Goal: Task Accomplishment & Management: Manage account settings

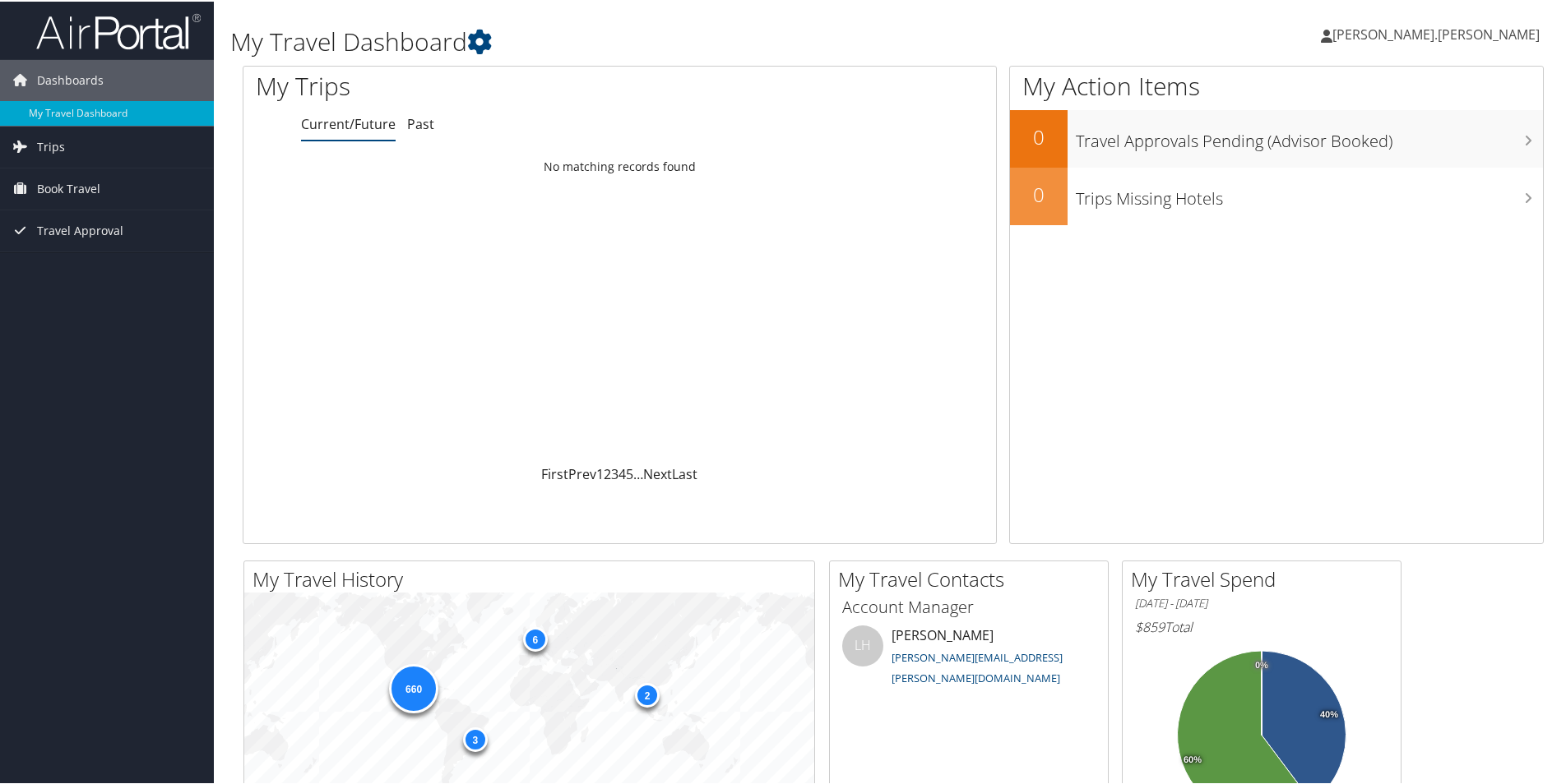
click at [1493, 28] on span "[PERSON_NAME].[PERSON_NAME]" at bounding box center [1436, 33] width 207 height 18
click at [1398, 148] on link "View Travel Profile" at bounding box center [1444, 146] width 183 height 28
click at [1483, 30] on span "[PERSON_NAME].[PERSON_NAME]" at bounding box center [1436, 33] width 207 height 18
click at [1387, 264] on link "Sign Out" at bounding box center [1444, 267] width 183 height 28
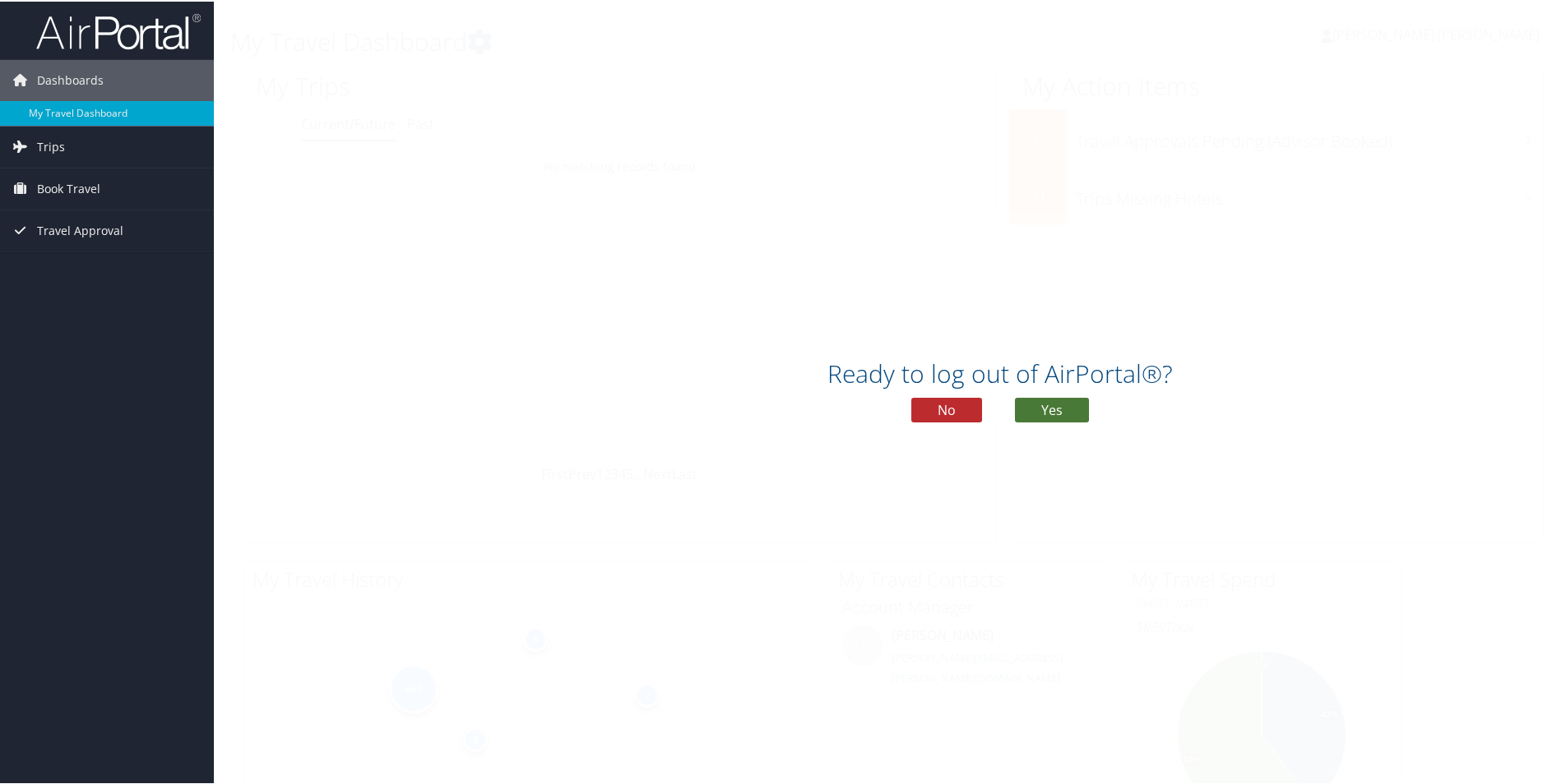
click at [1074, 406] on button "Yes" at bounding box center [1051, 408] width 74 height 25
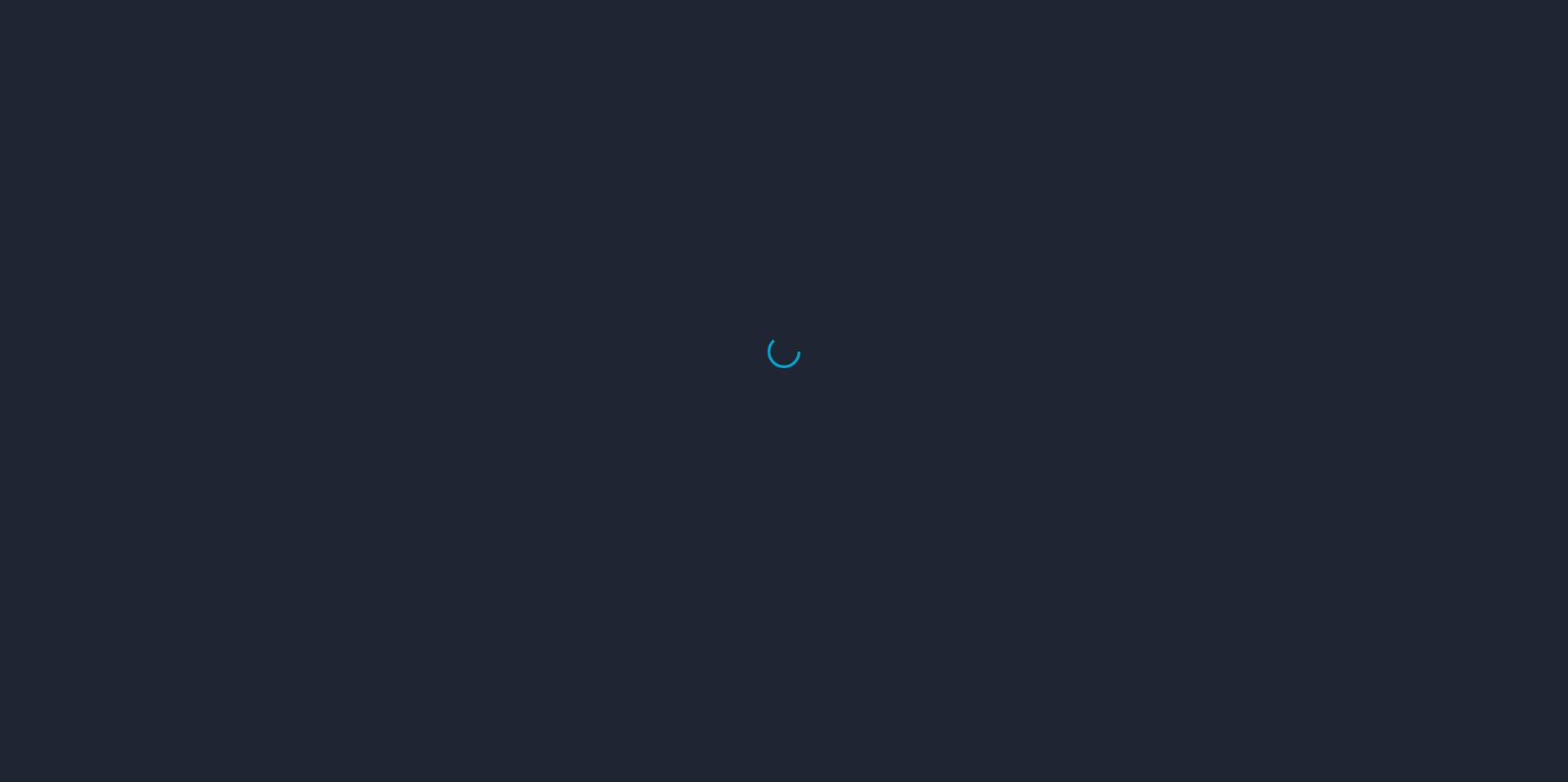
select select "US"
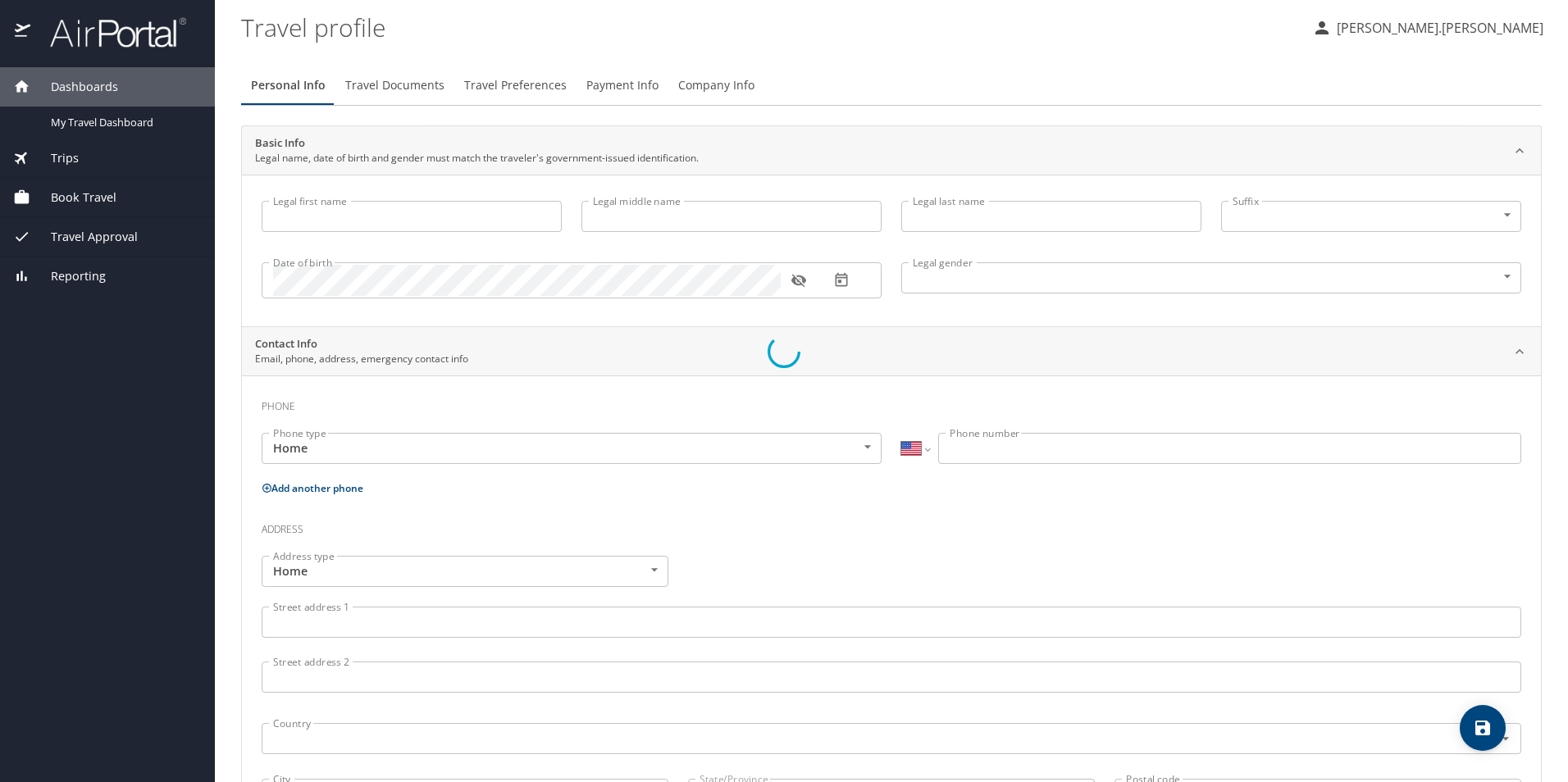
type input "[PERSON_NAME]"
type input "[PERSON_NAME].[PERSON_NAME]"
type input "[DEMOGRAPHIC_DATA]"
type input "[PERSON_NAME]"
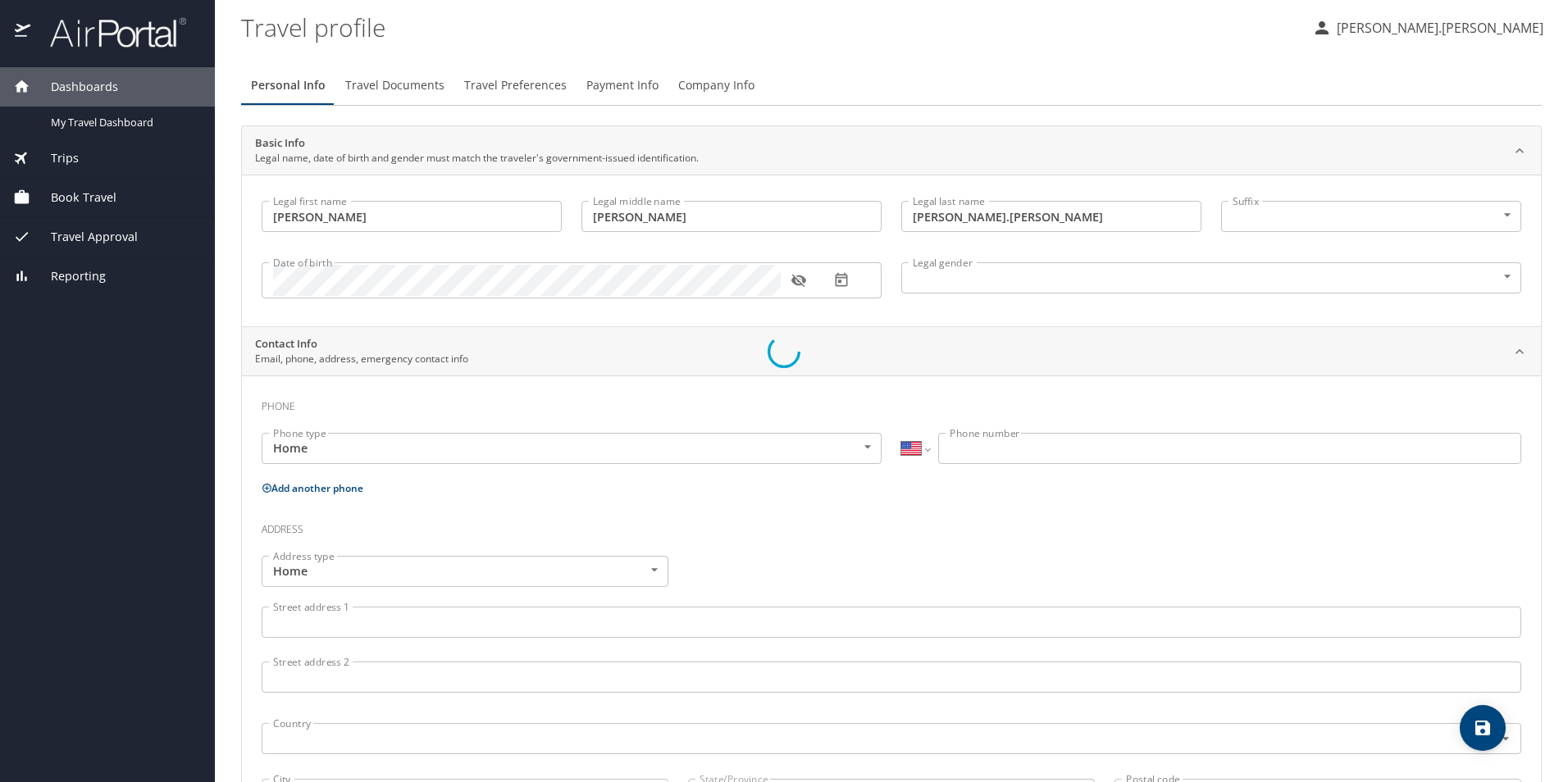
type input "[PERSON_NAME]"
select select "MX"
type input "[PHONE_NUMBER]"
type input "[PERSON_NAME][EMAIL_ADDRESS][DOMAIN_NAME]"
select select "MX"
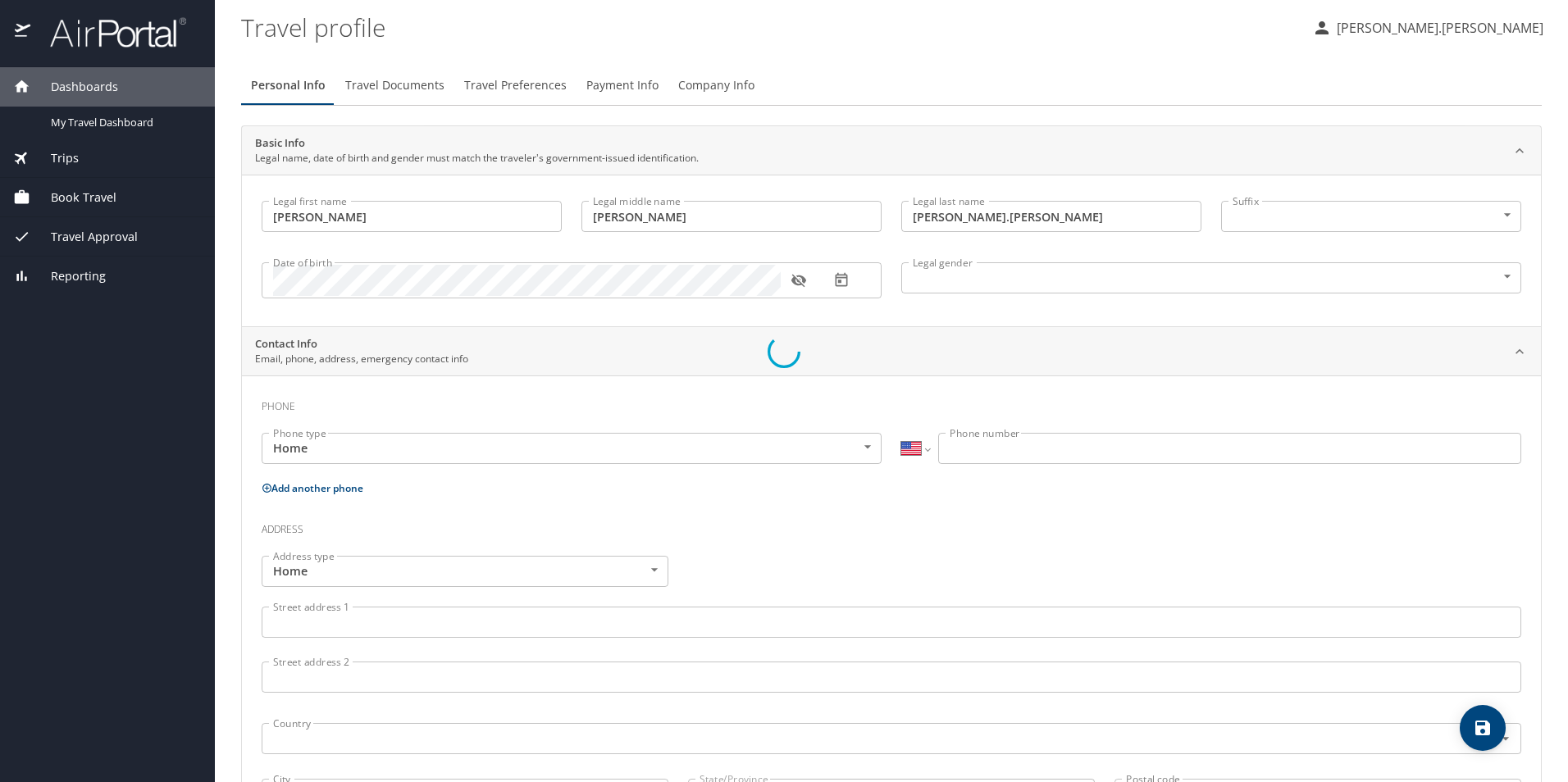
select select "MX"
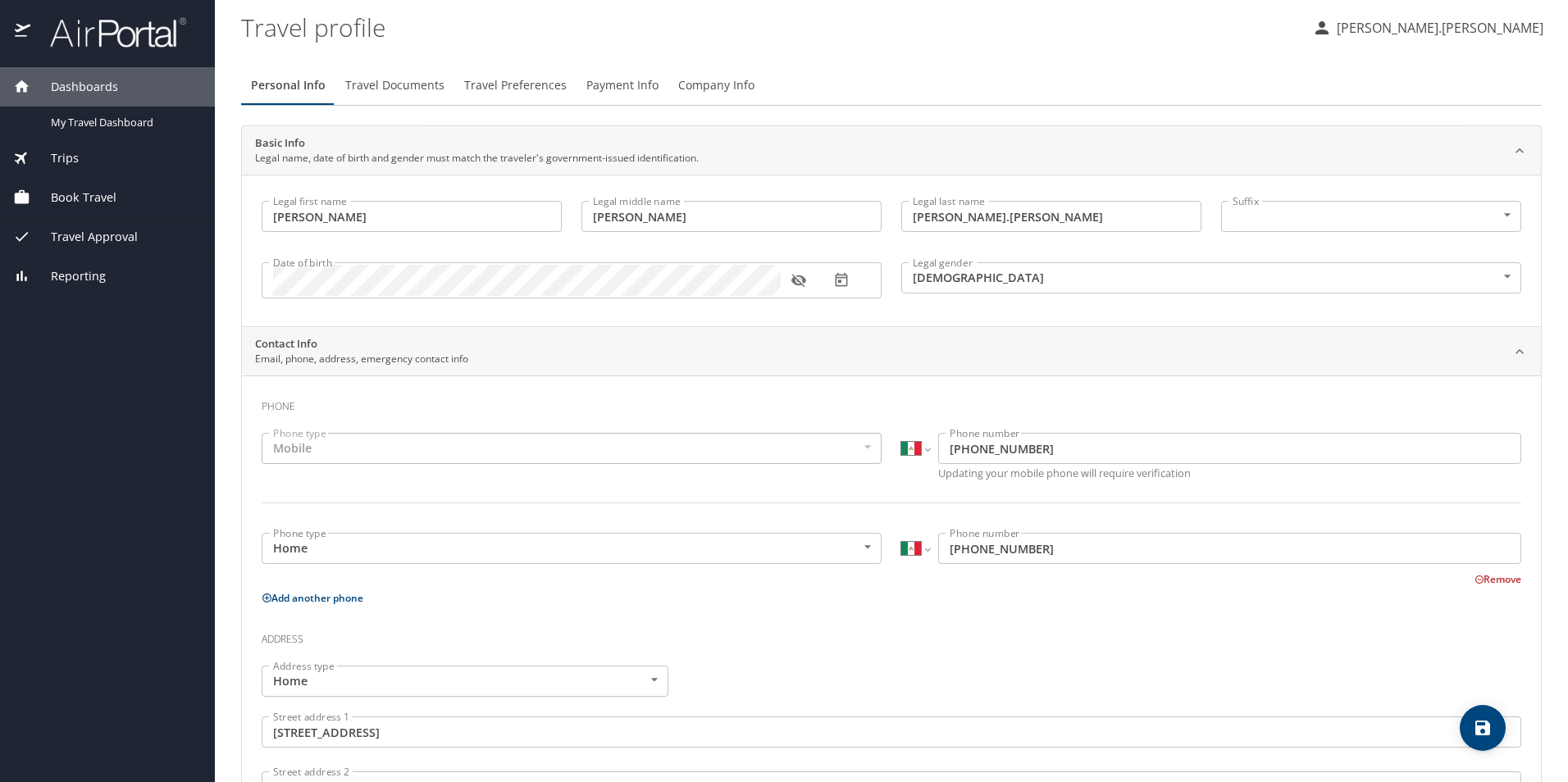
click at [627, 84] on span "Payment Info" at bounding box center [621, 85] width 72 height 20
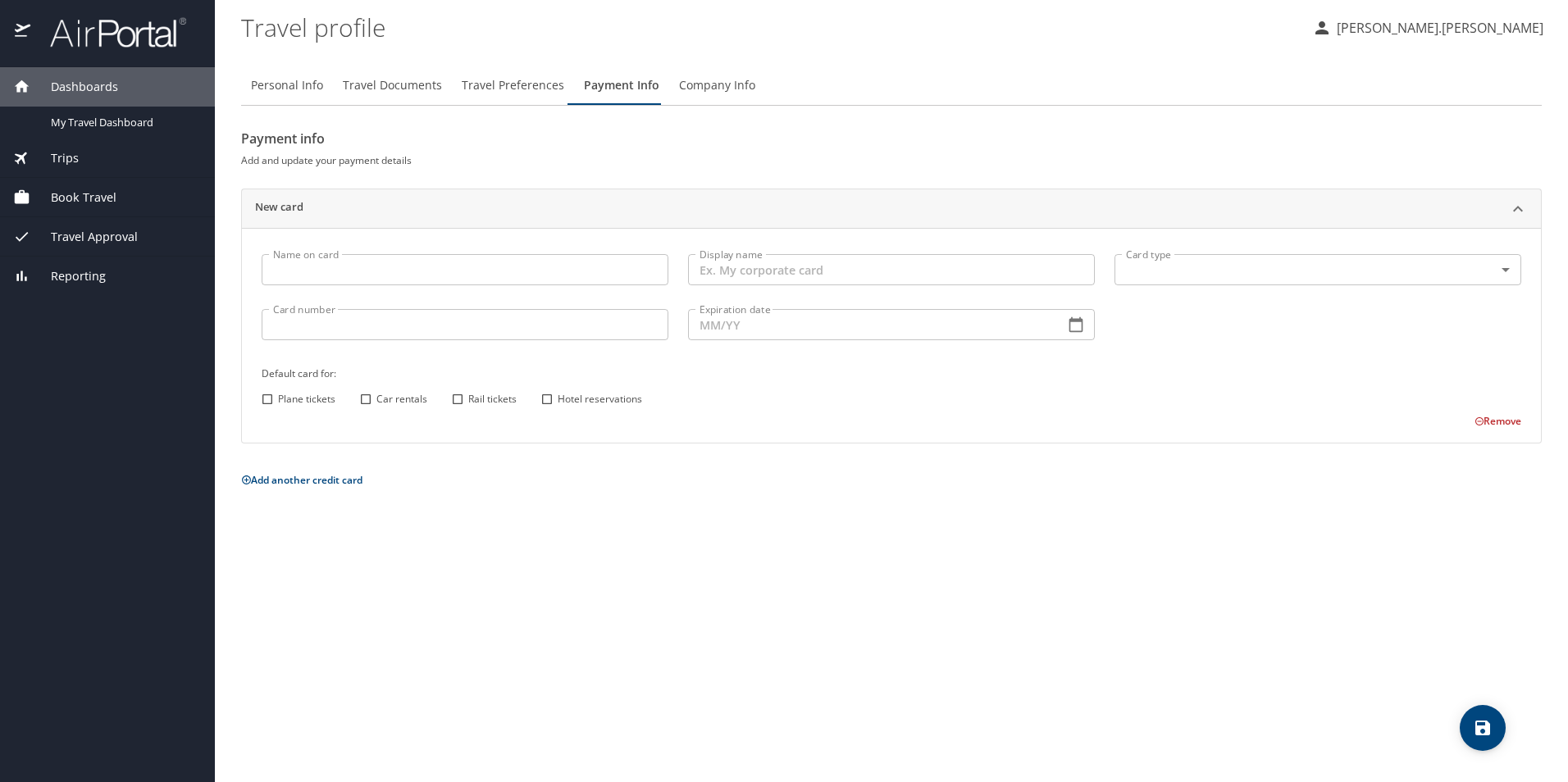
click at [478, 268] on input "Name on card" at bounding box center [465, 270] width 406 height 32
type input "[PERSON_NAME]"
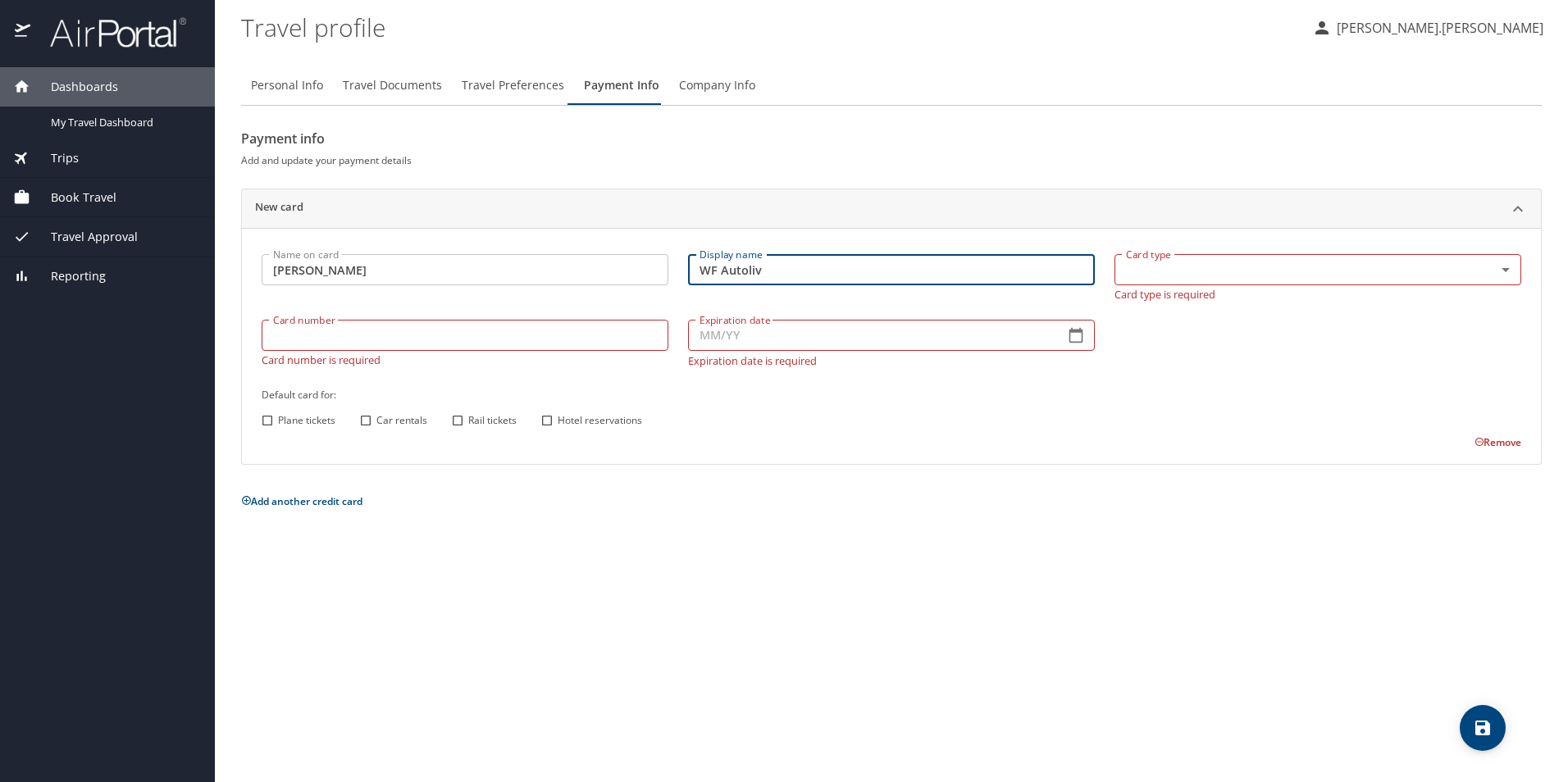
type input "WF Autoliv"
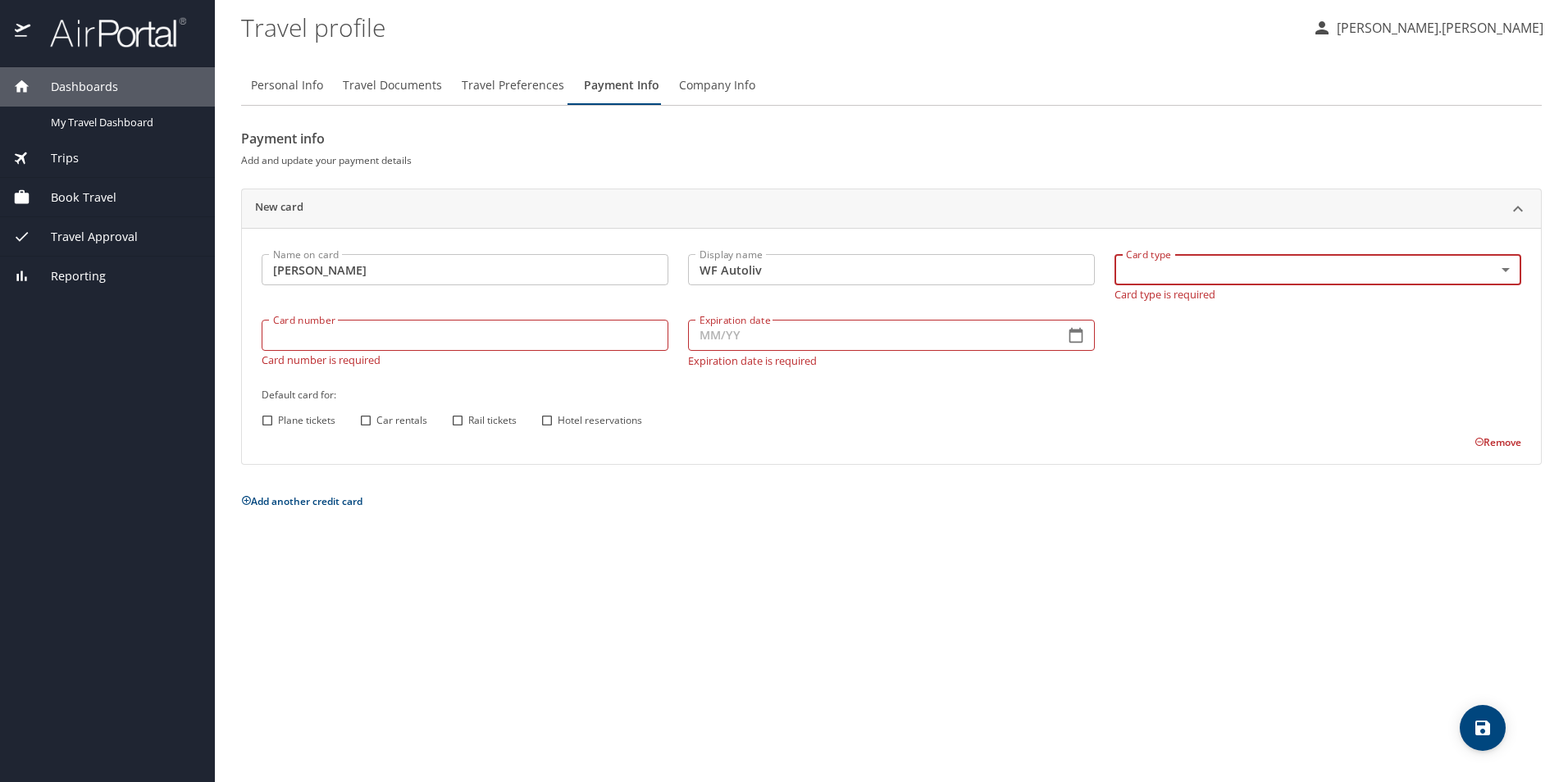
click at [1459, 268] on body "Dashboards My Travel Dashboard Trips Current / Future Trips Past Trips Trips Mi…" at bounding box center [784, 391] width 1568 height 782
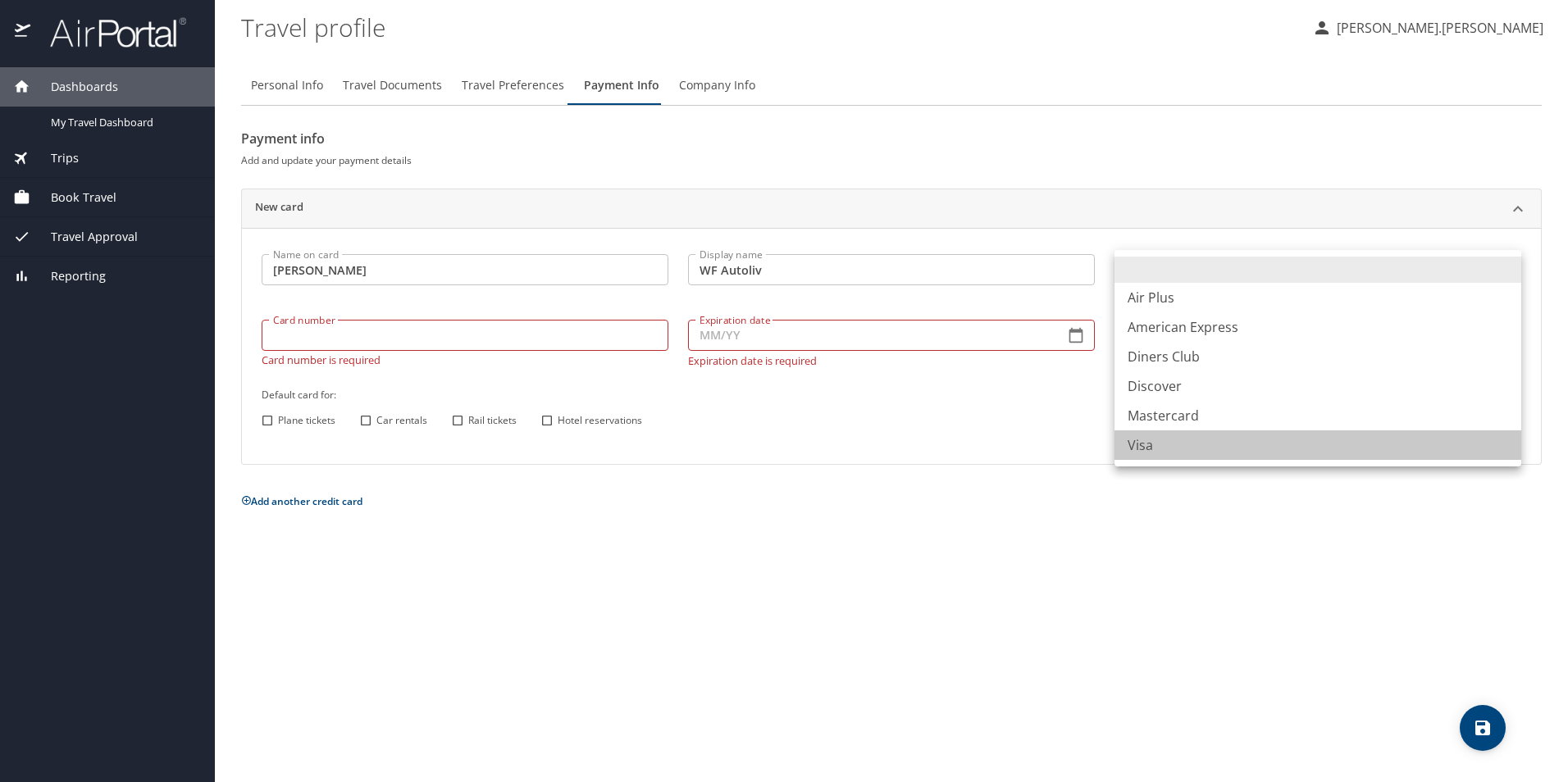
click at [1191, 446] on li "Visa" at bounding box center [1317, 445] width 406 height 30
type input "VI"
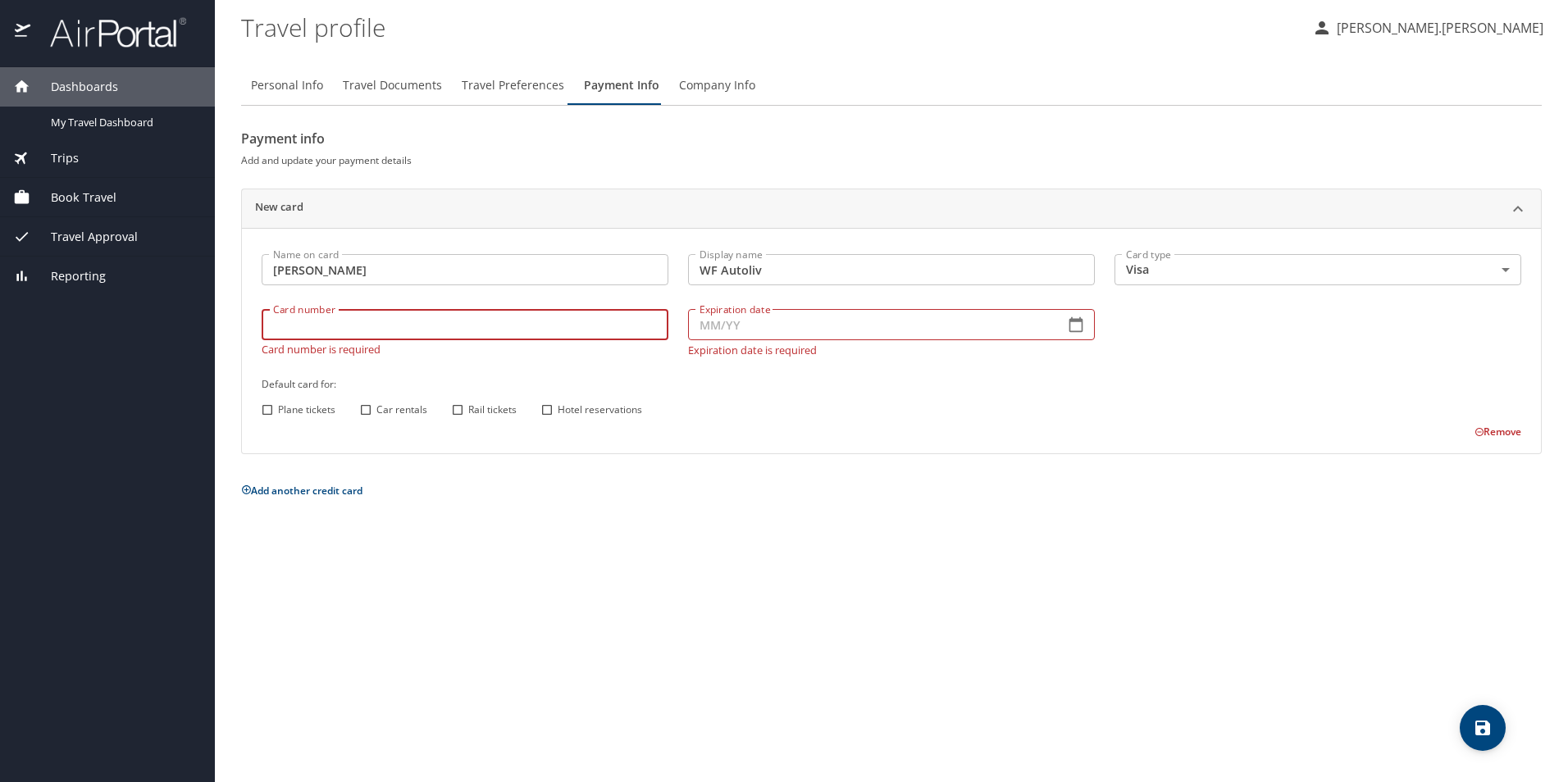
click at [503, 337] on input "Card number" at bounding box center [465, 324] width 406 height 32
type input "[CREDIT_CARD_NUMBER]"
click at [980, 321] on input "Expiration date" at bounding box center [870, 324] width 363 height 32
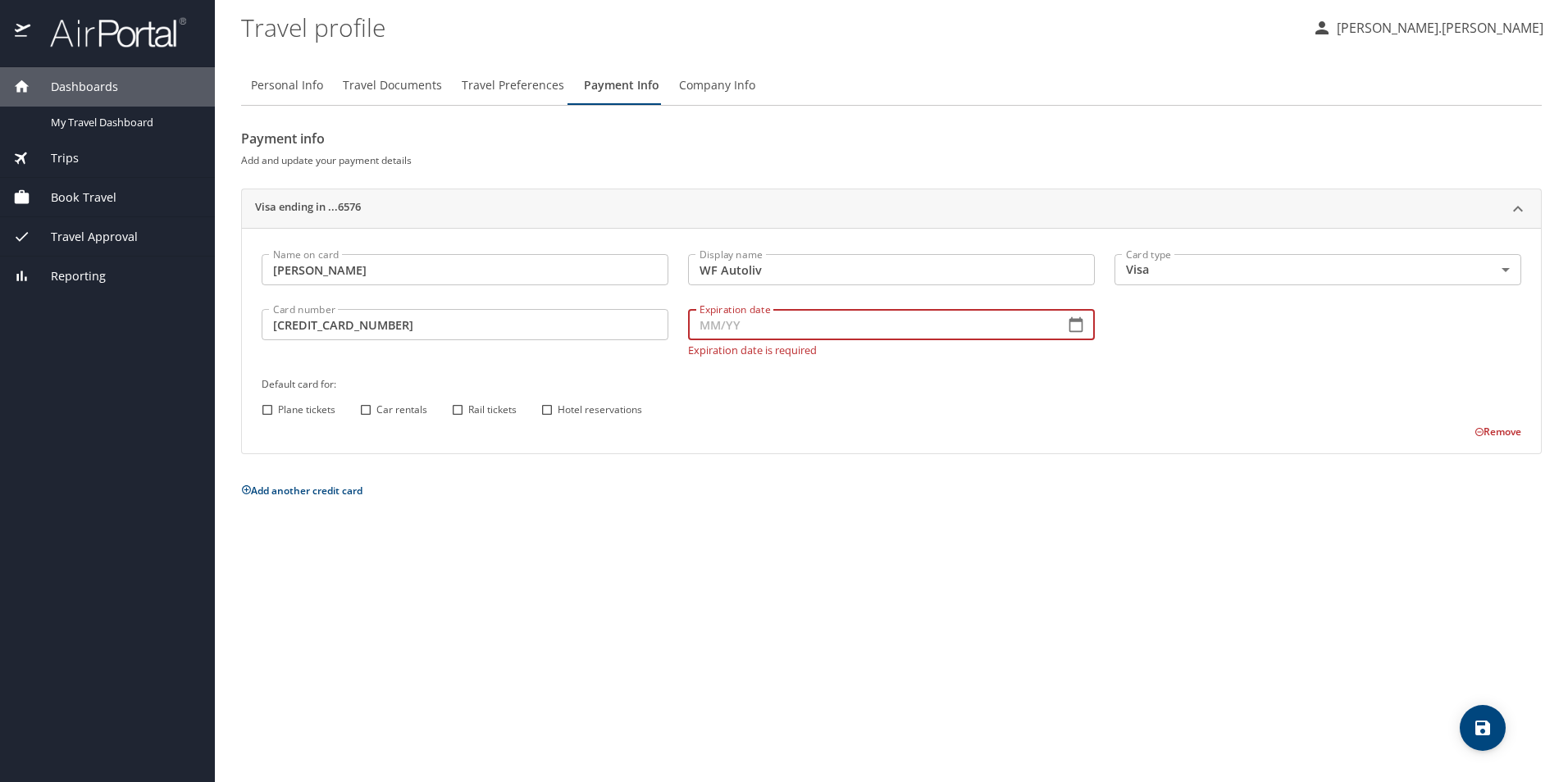
click at [1082, 326] on icon "button" at bounding box center [1076, 324] width 14 height 14
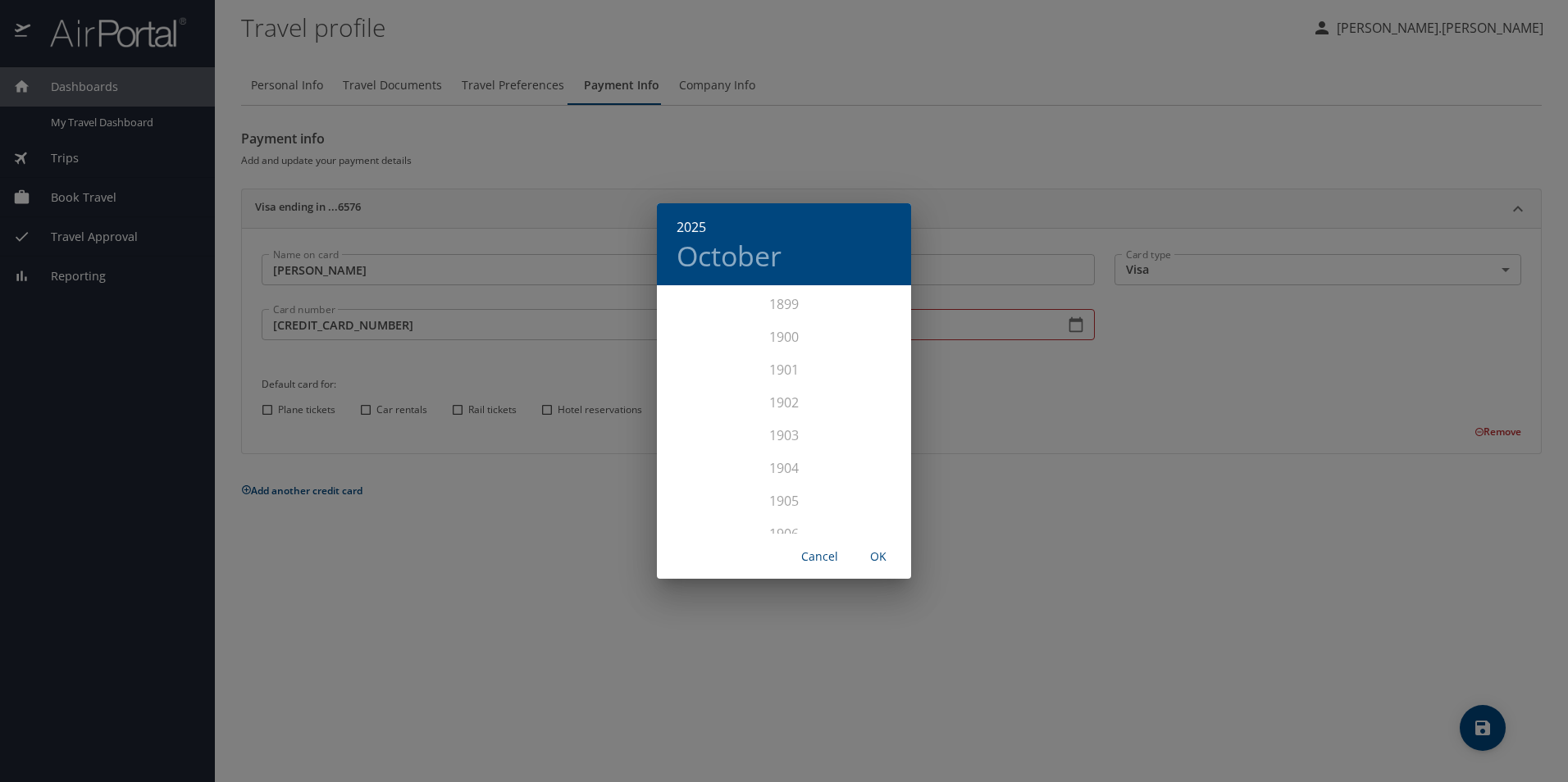
scroll to position [4033, 0]
click at [786, 511] on div "2028" at bounding box center [784, 517] width 254 height 33
click at [704, 445] on div "[DATE]" at bounding box center [699, 442] width 84 height 61
click at [883, 554] on span "OK" at bounding box center [878, 556] width 39 height 20
type input "07/28"
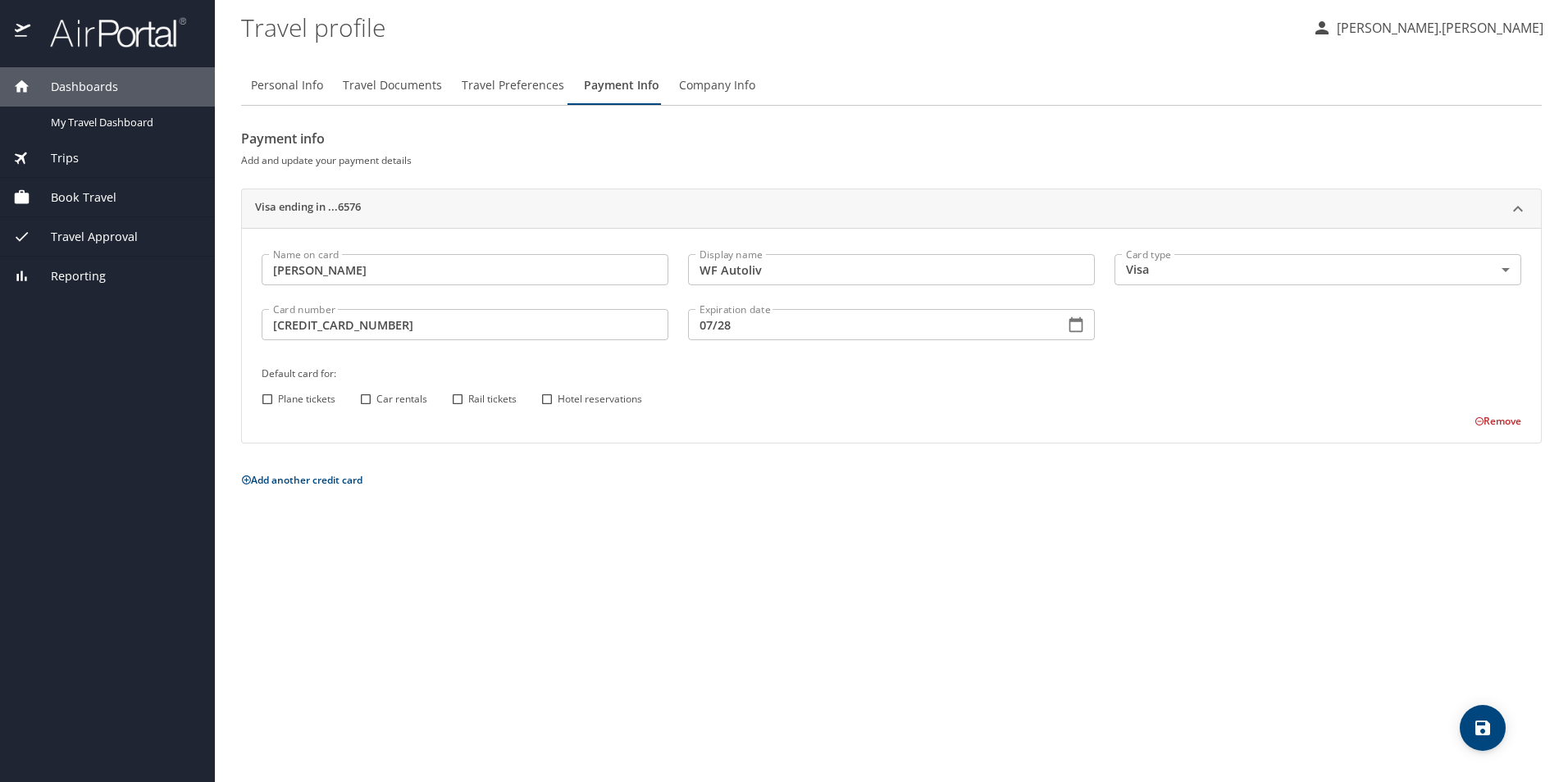
click at [273, 403] on input "Plane tickets" at bounding box center [267, 399] width 21 height 21
checkbox input "true"
click at [379, 402] on span "Car rentals" at bounding box center [402, 399] width 51 height 14
click at [377, 402] on input "Car rentals" at bounding box center [365, 399] width 21 height 21
checkbox input "true"
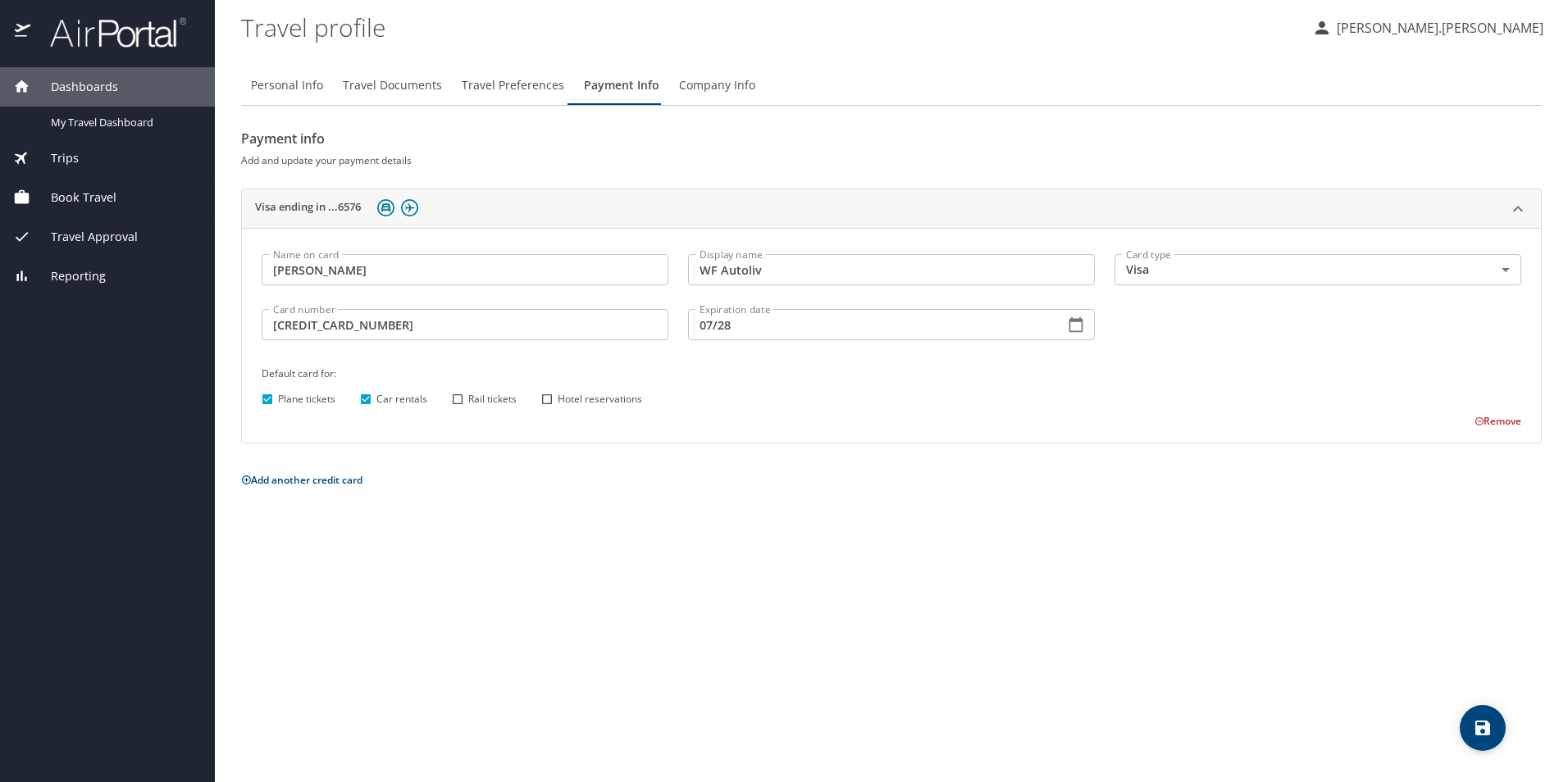
click at [458, 402] on input "Rail tickets" at bounding box center [457, 399] width 21 height 21
checkbox input "true"
click at [544, 401] on input "Hotel reservations" at bounding box center [547, 399] width 21 height 21
checkbox input "true"
click at [701, 89] on span "Company Info" at bounding box center [717, 85] width 76 height 20
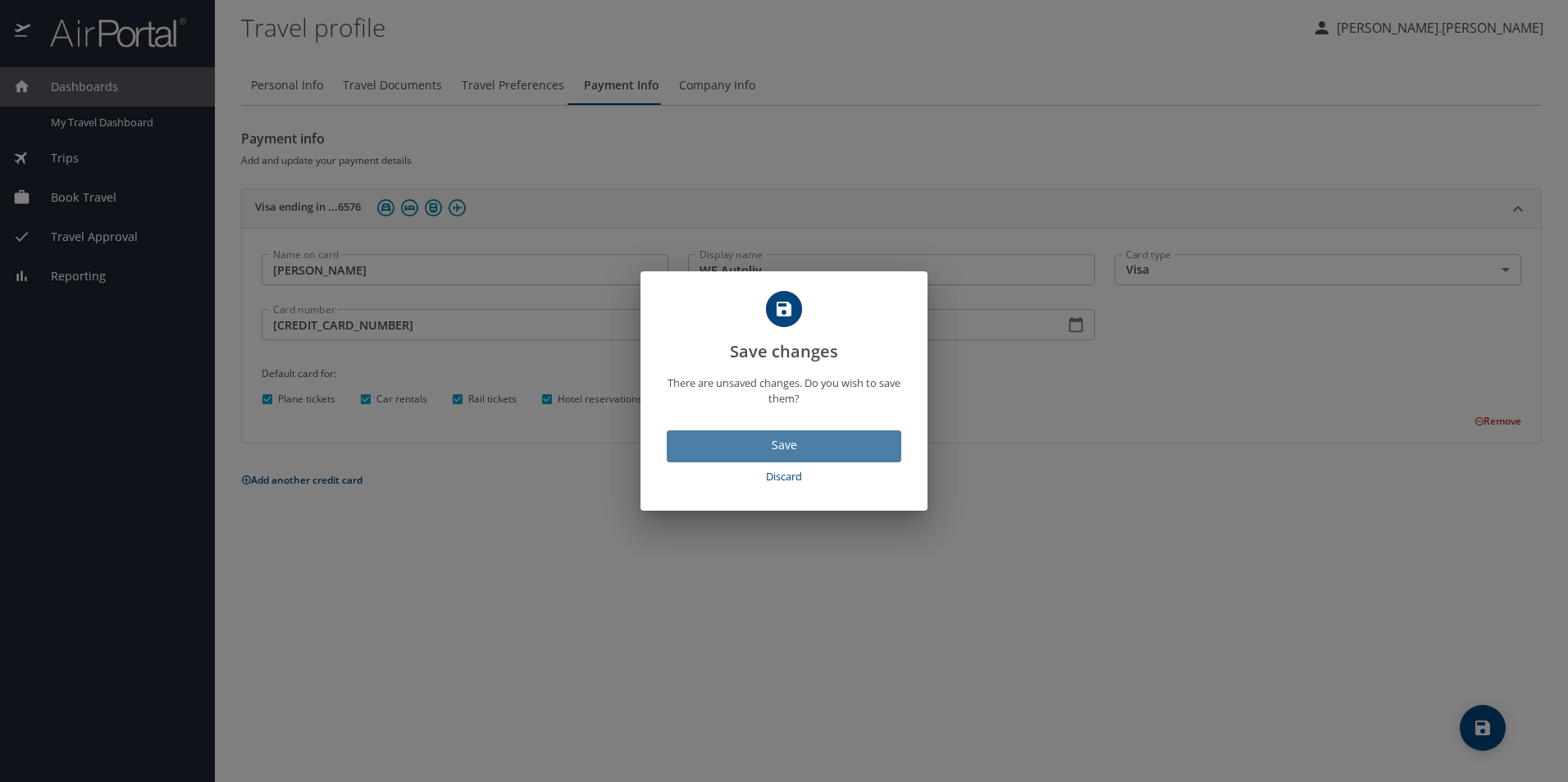
click at [816, 446] on span "Save" at bounding box center [784, 445] width 208 height 20
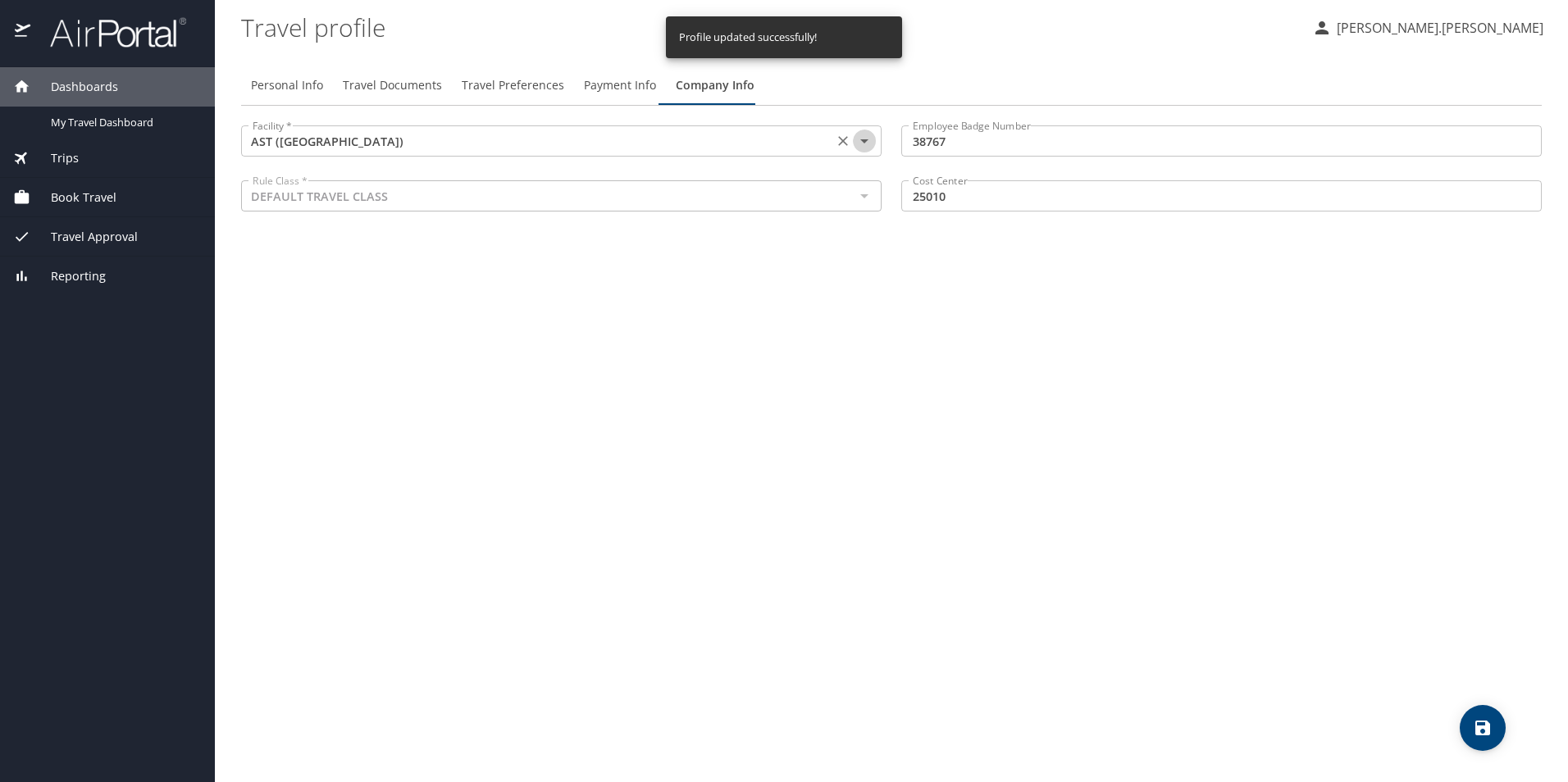
click at [866, 141] on icon "Open" at bounding box center [864, 141] width 9 height 4
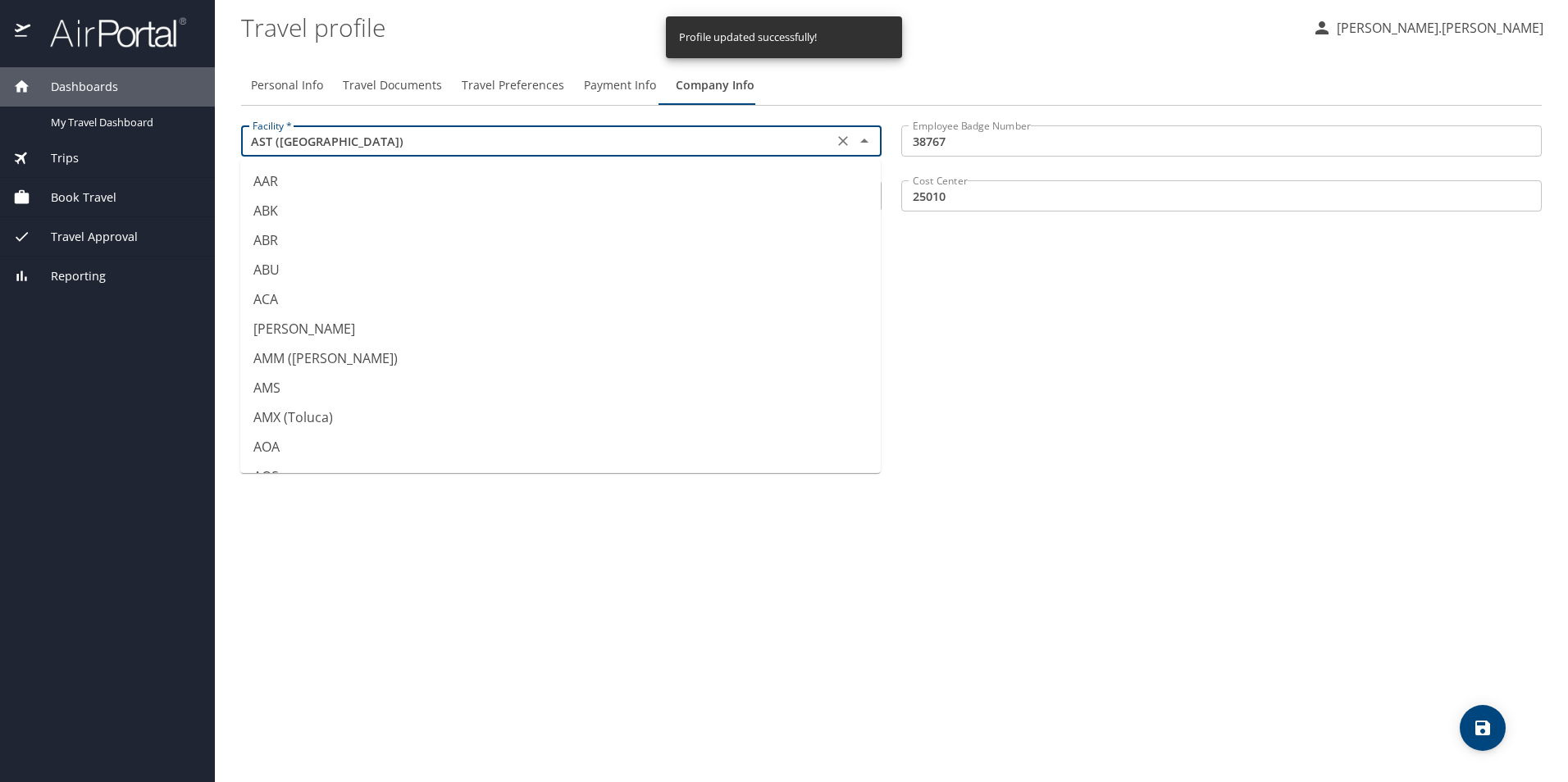
scroll to position [80, 0]
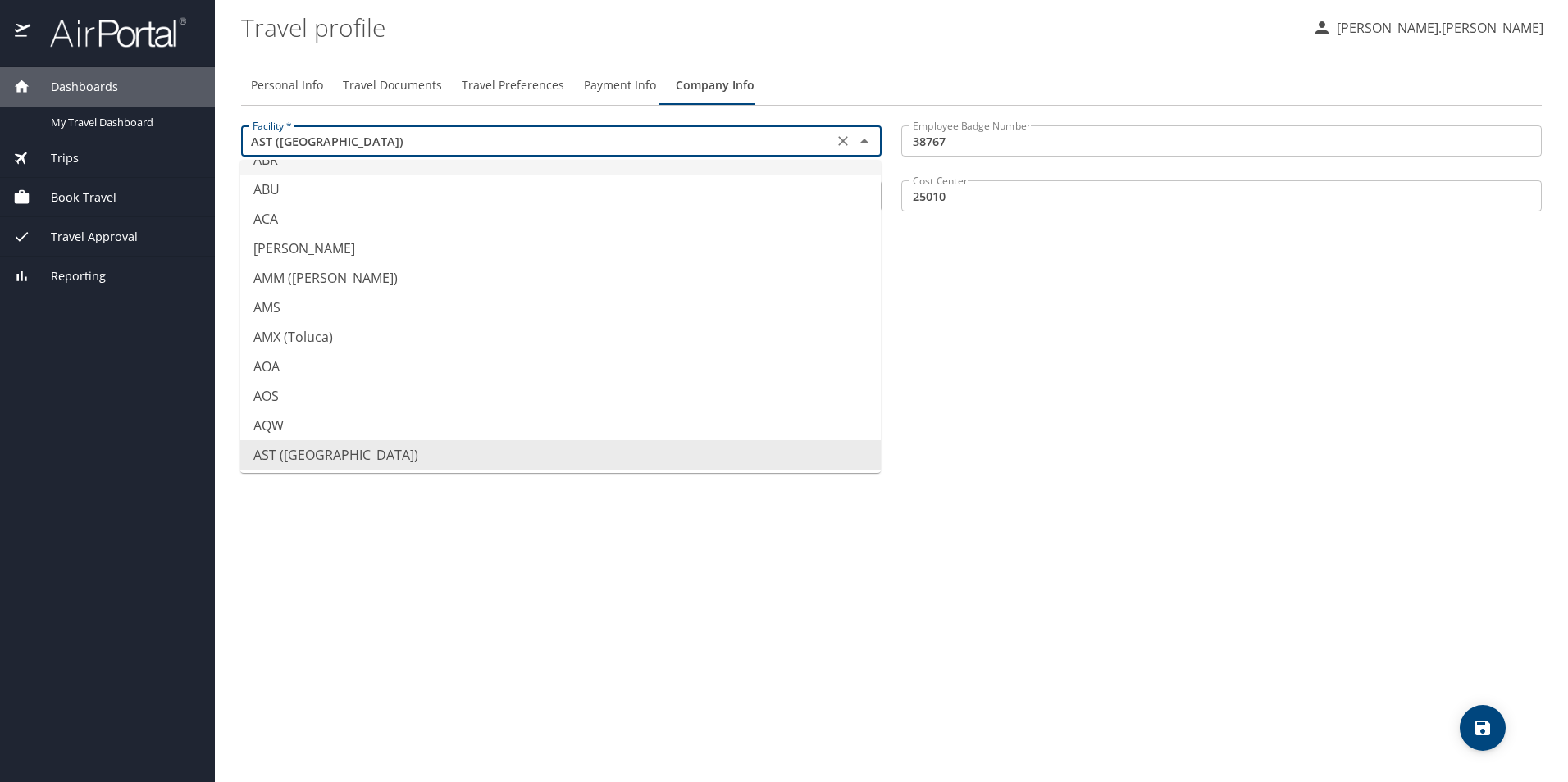
click at [865, 141] on icon "Close" at bounding box center [864, 141] width 9 height 4
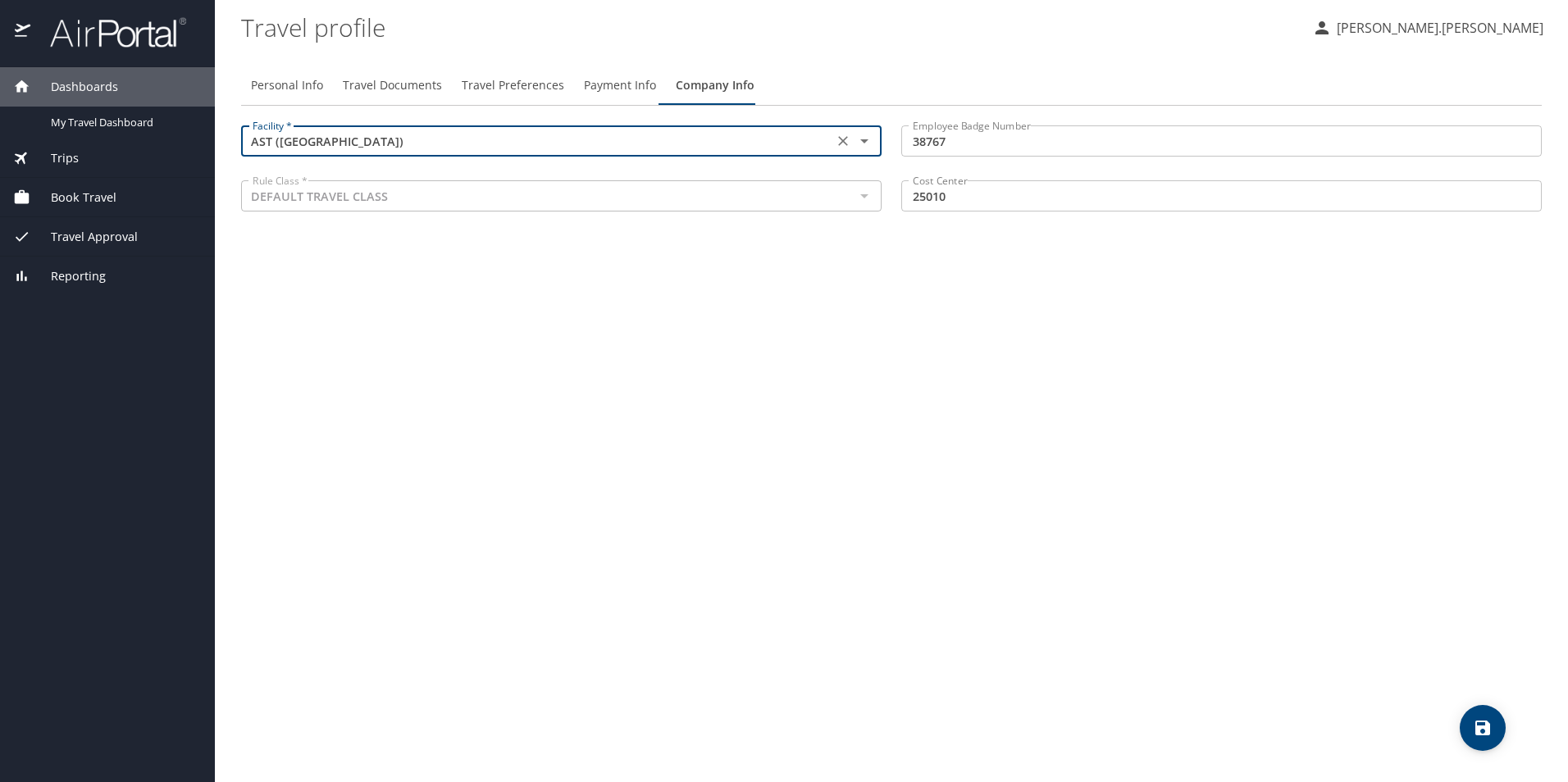
click at [632, 299] on div "Personal Info Travel Documents Travel Preferences Payment Info Company Info Fac…" at bounding box center [891, 417] width 1300 height 729
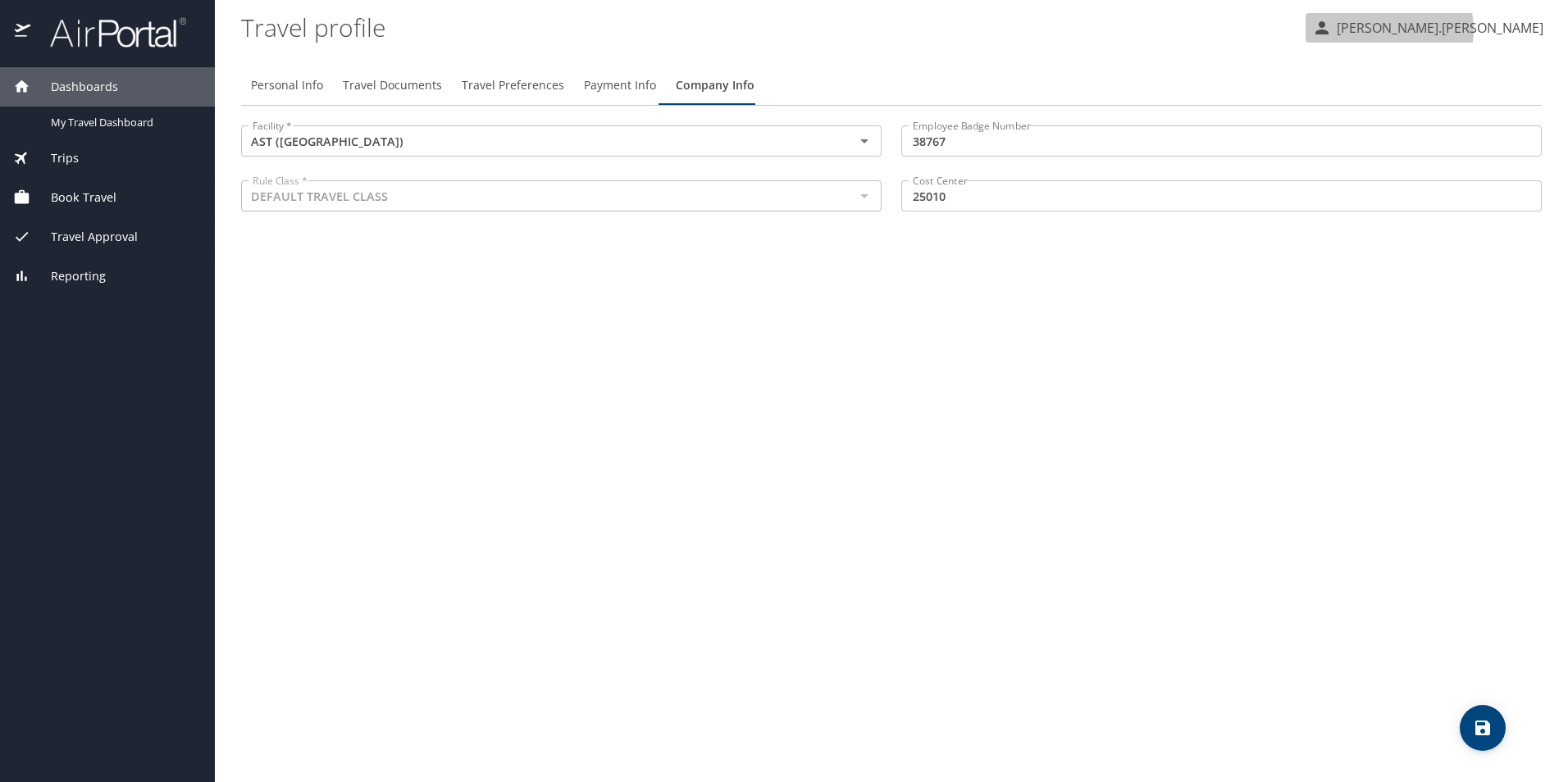
click at [1463, 30] on p "[PERSON_NAME].[PERSON_NAME]" at bounding box center [1437, 28] width 211 height 20
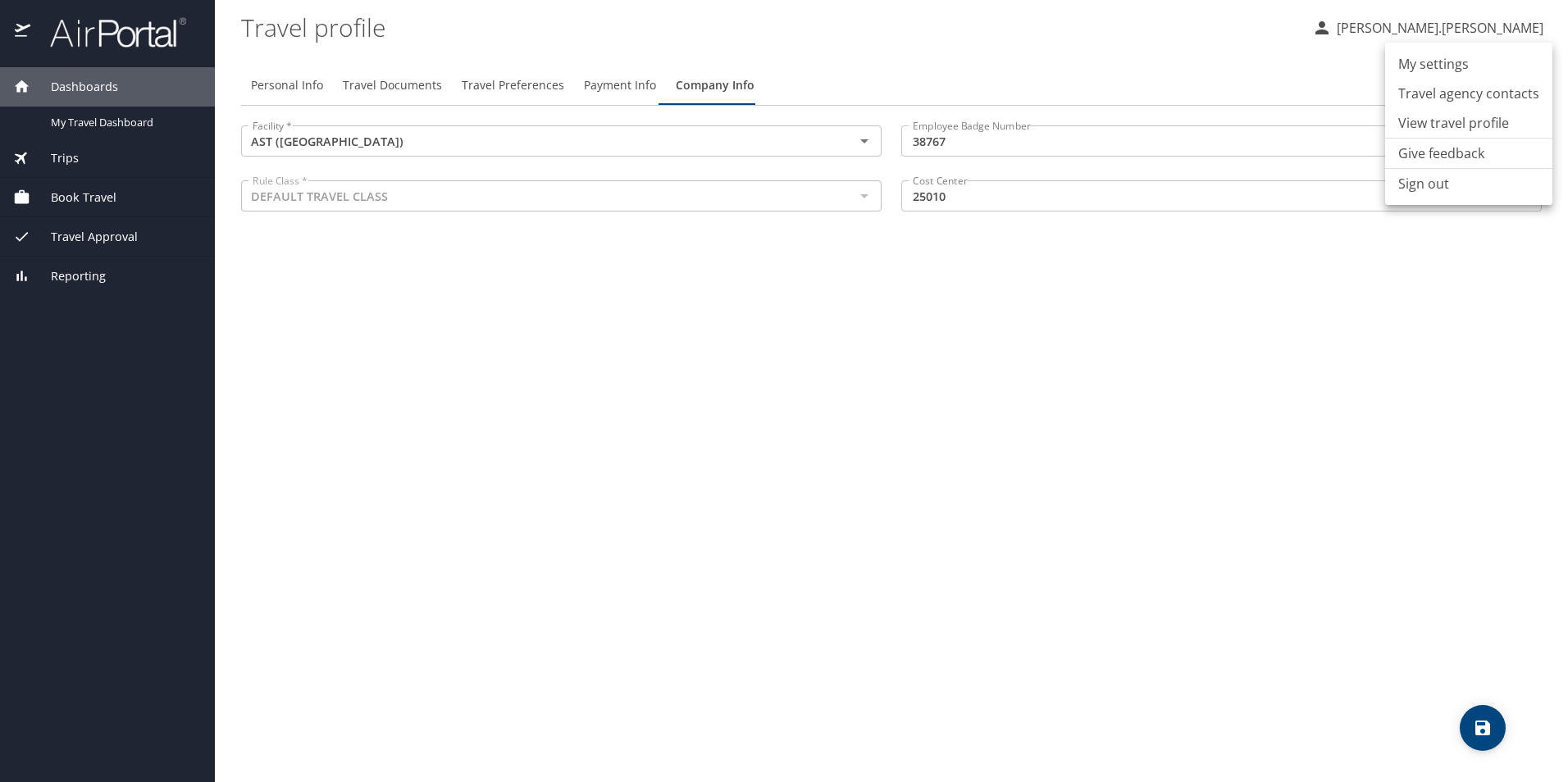
click at [299, 81] on div at bounding box center [784, 391] width 1568 height 782
click at [299, 81] on span "Personal Info" at bounding box center [286, 85] width 72 height 20
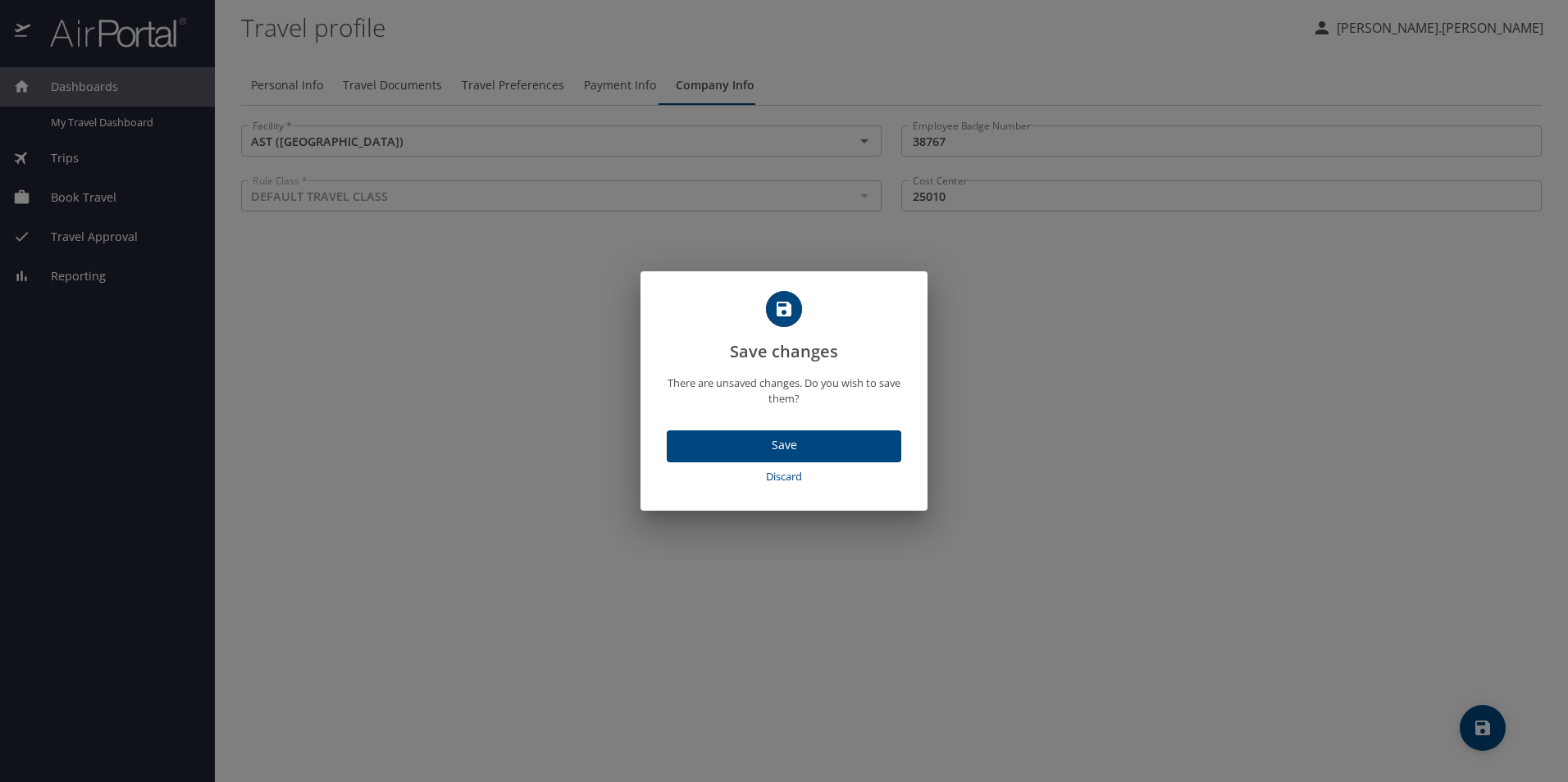
click at [687, 445] on span "Save" at bounding box center [784, 445] width 208 height 20
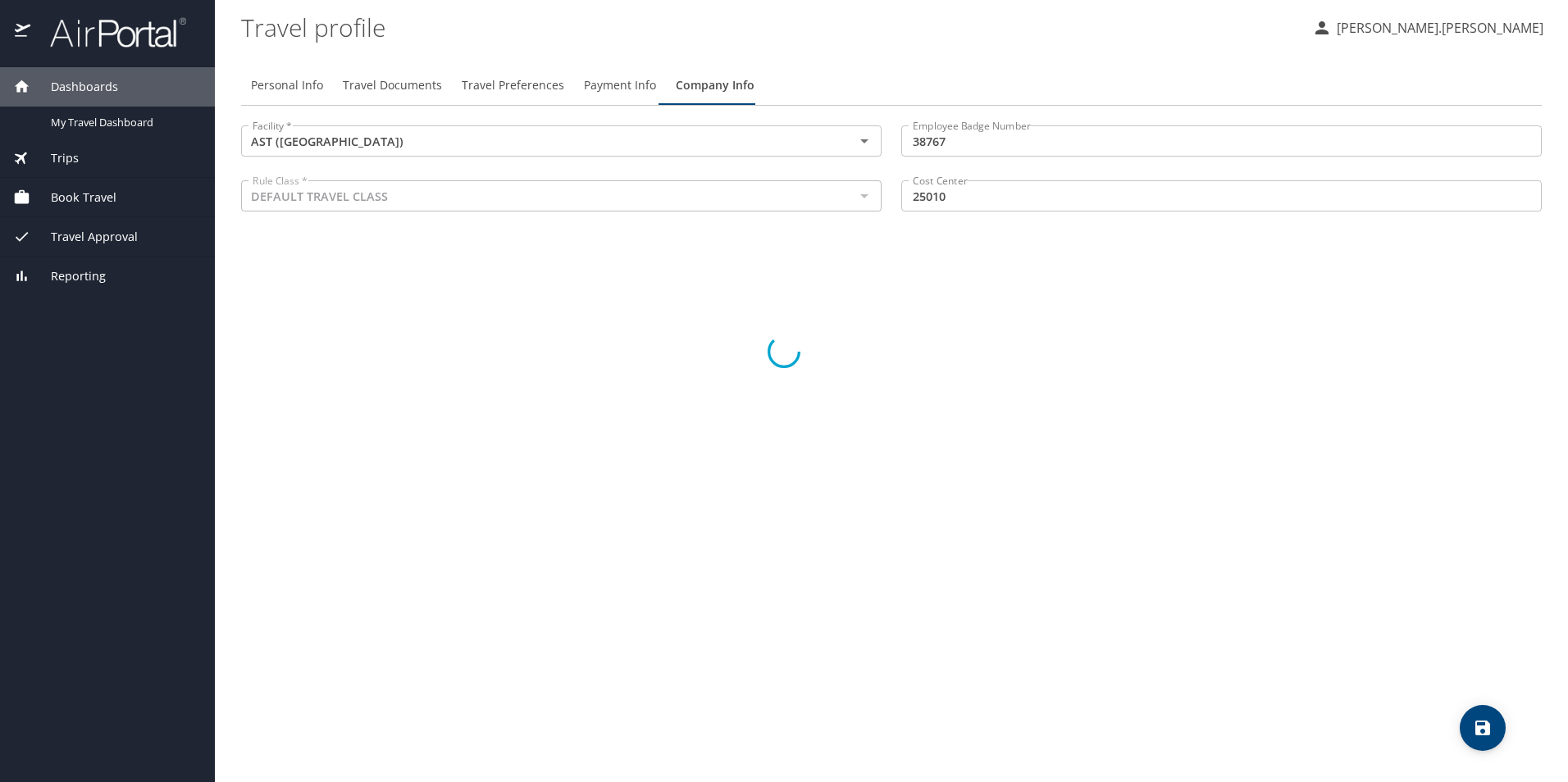
select select "MX"
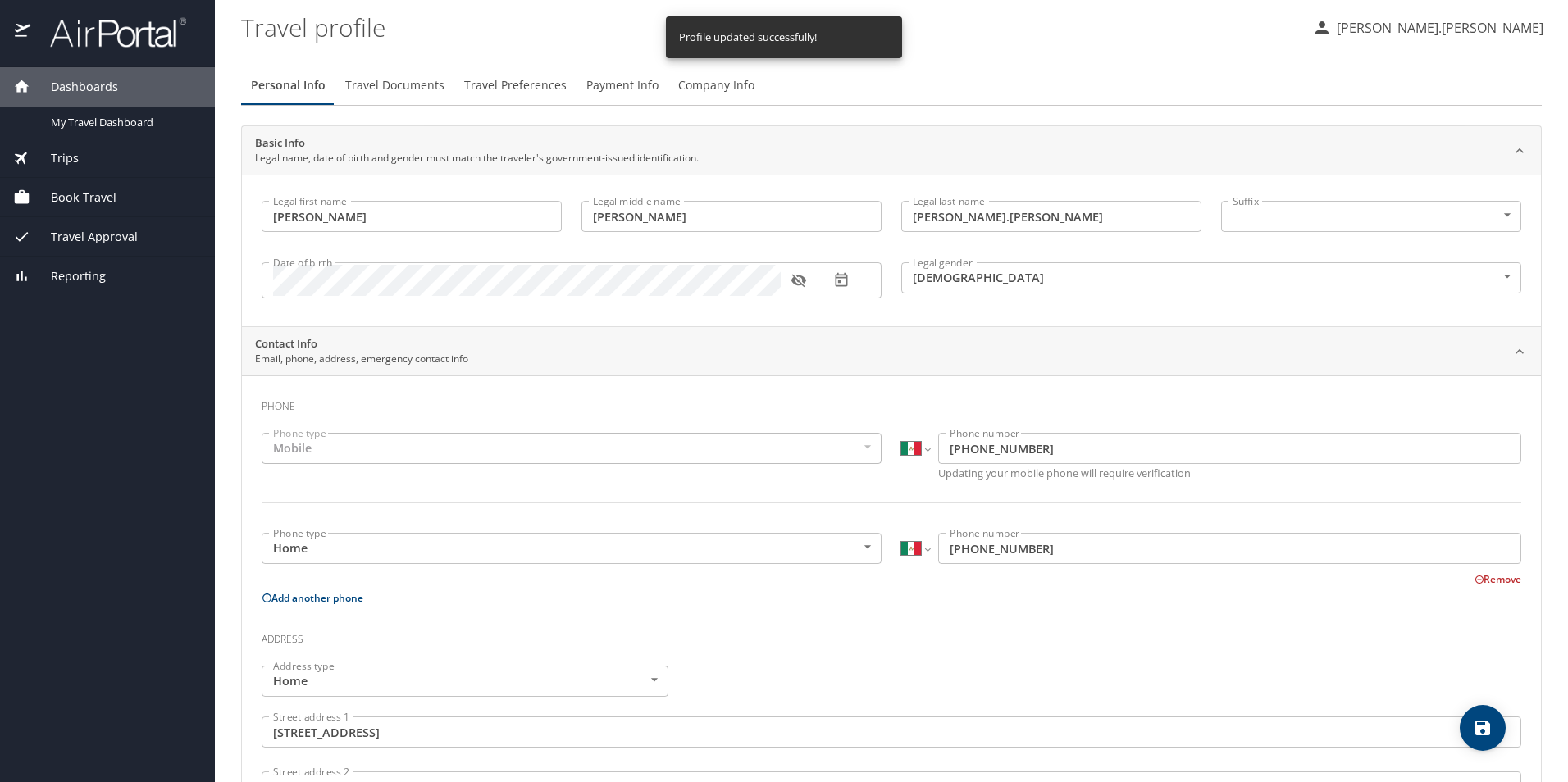
select select "MX"
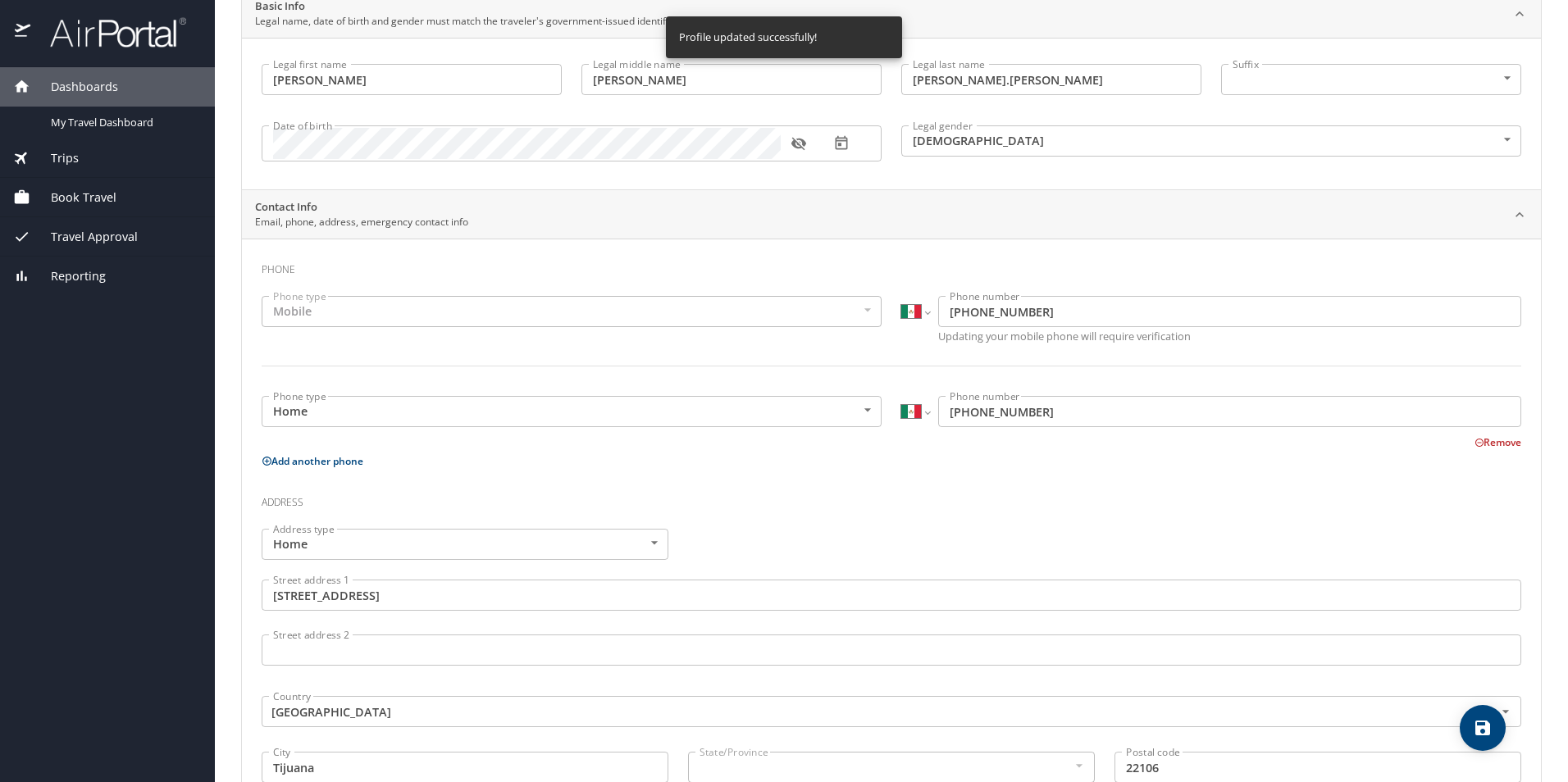
scroll to position [0, 0]
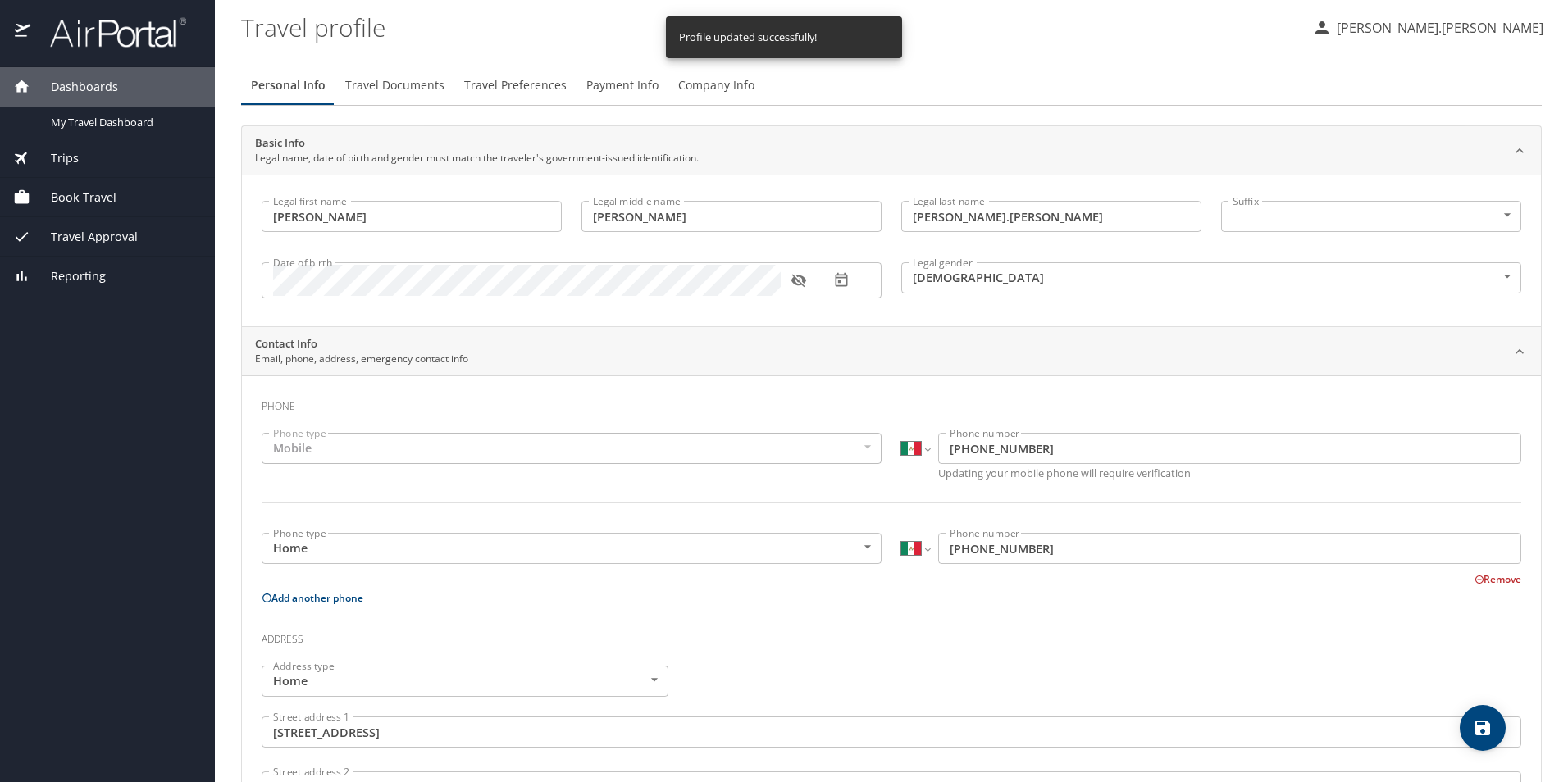
click at [404, 83] on span "Travel Documents" at bounding box center [395, 85] width 99 height 20
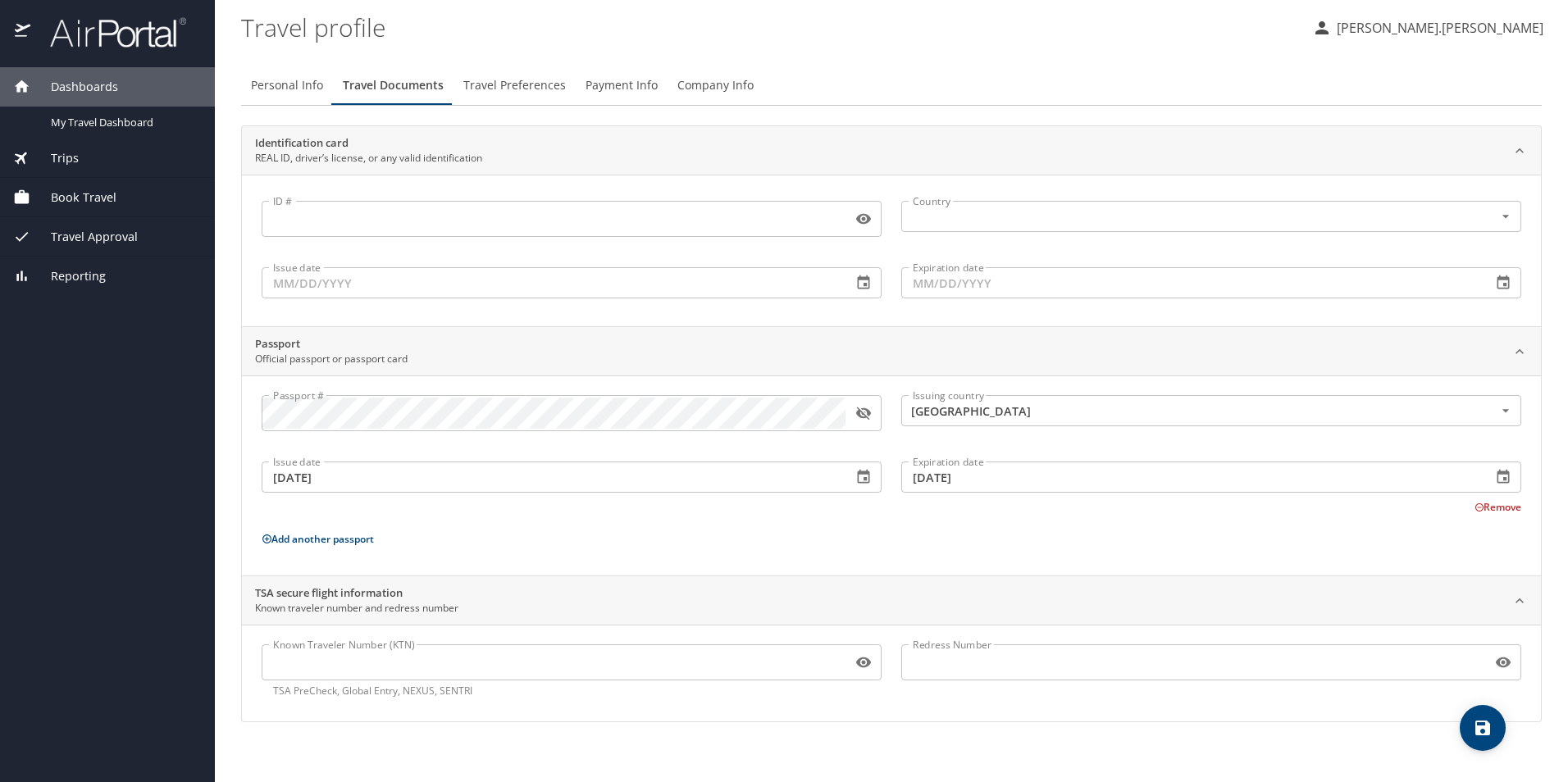
click at [506, 80] on span "Travel Preferences" at bounding box center [514, 85] width 102 height 20
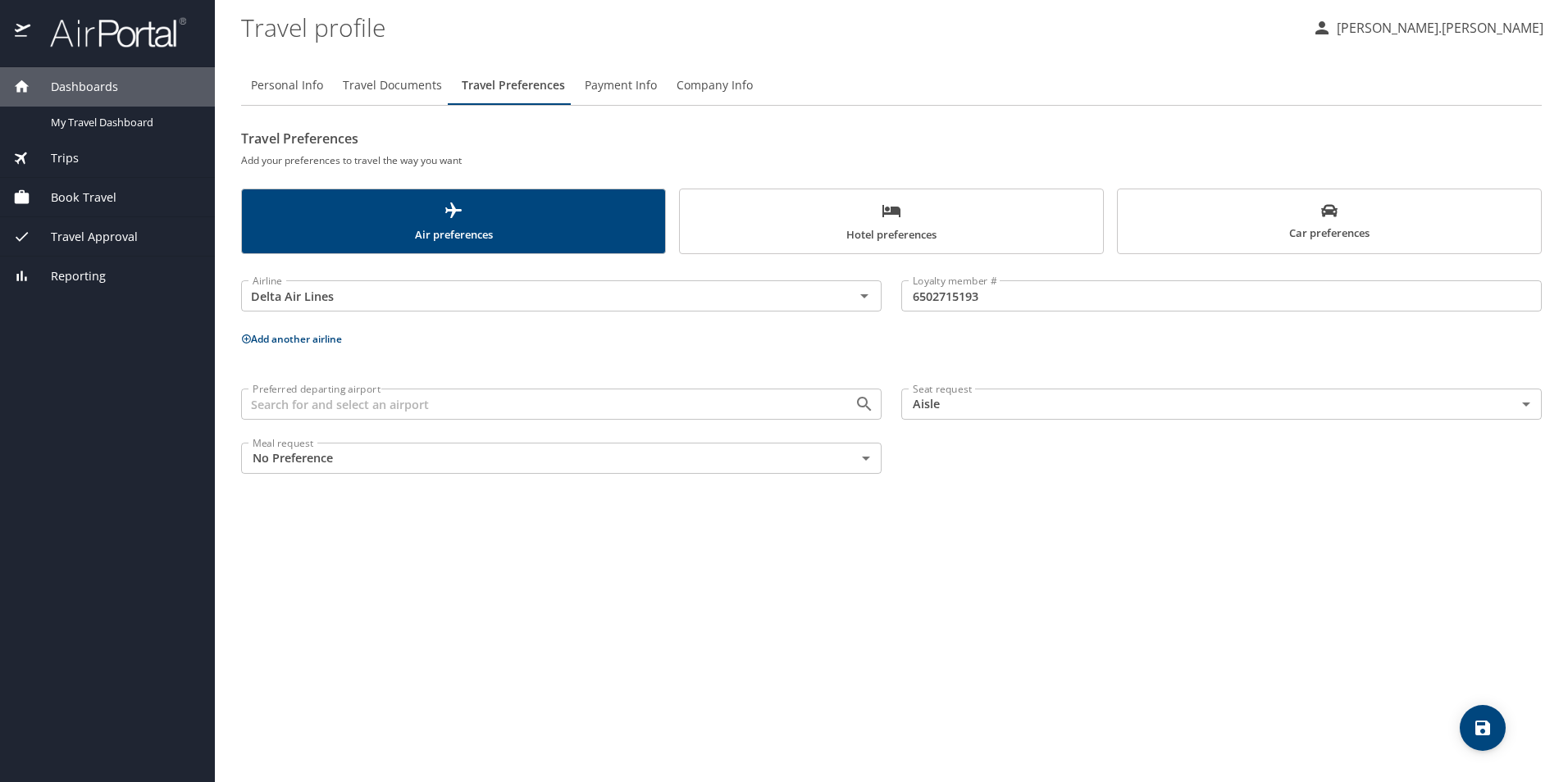
click at [820, 242] on span "Hotel preferences" at bounding box center [891, 222] width 403 height 43
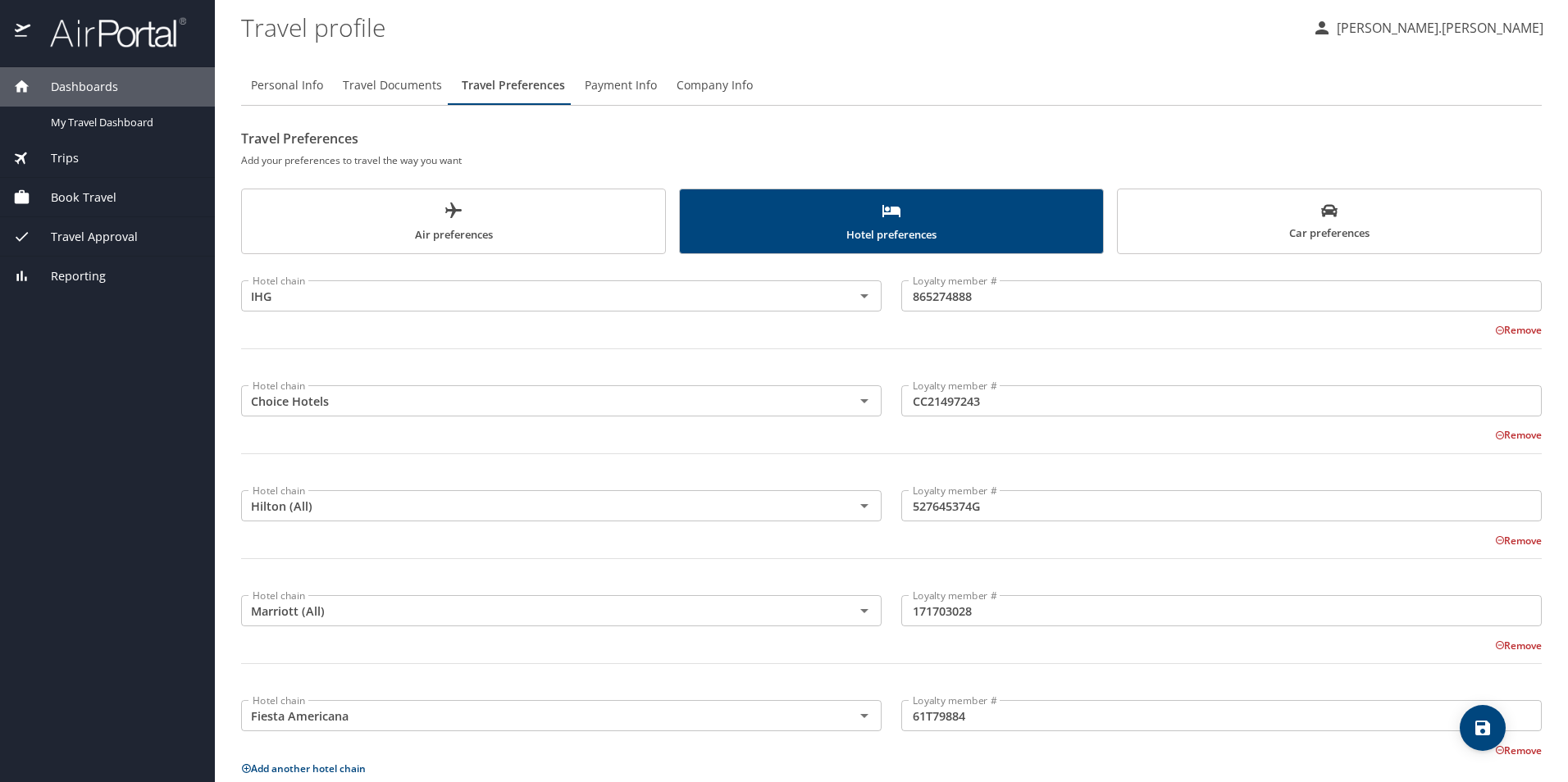
click at [1228, 241] on span "Car preferences" at bounding box center [1329, 223] width 403 height 40
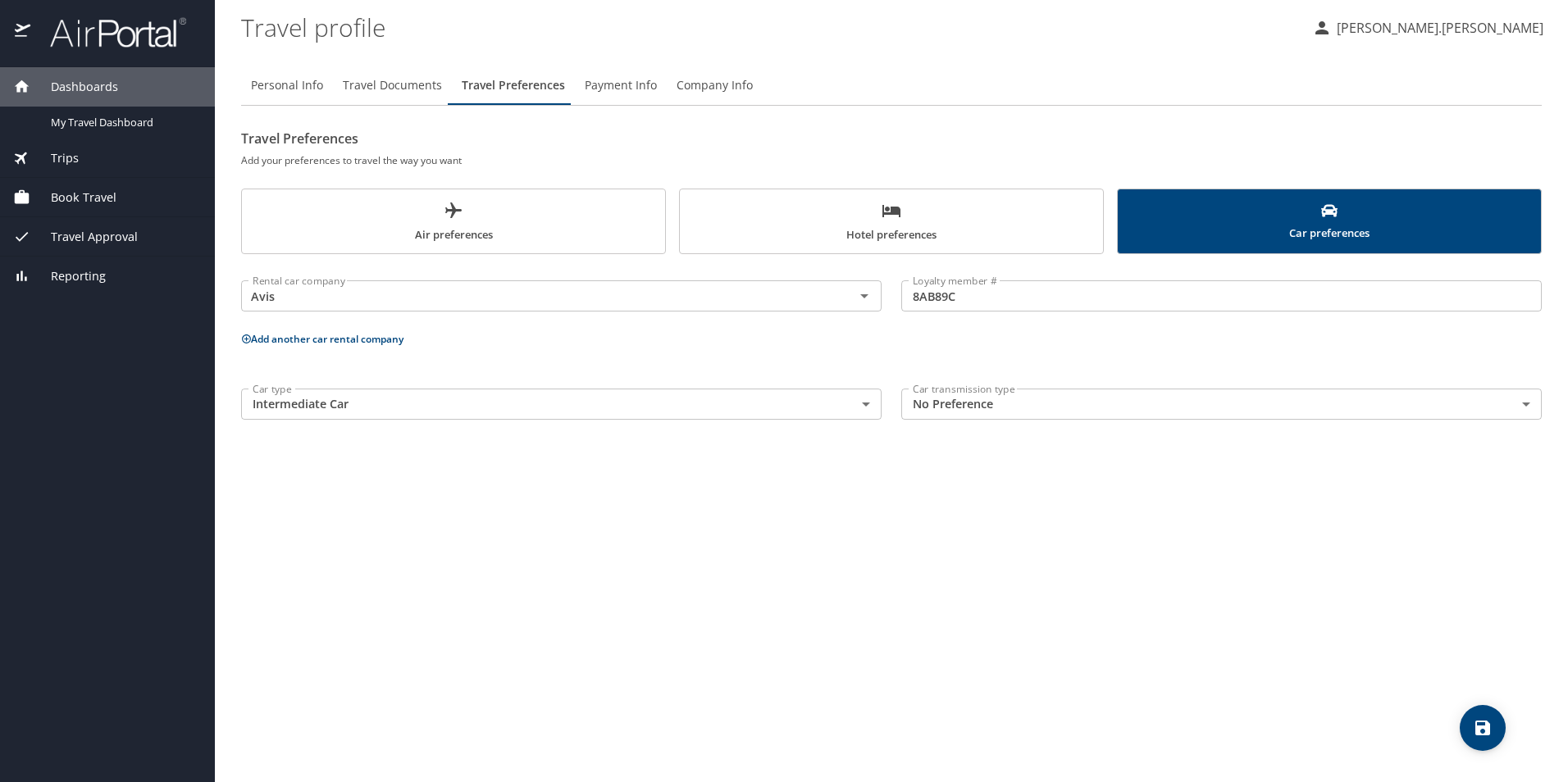
click at [624, 83] on span "Payment Info" at bounding box center [620, 85] width 72 height 20
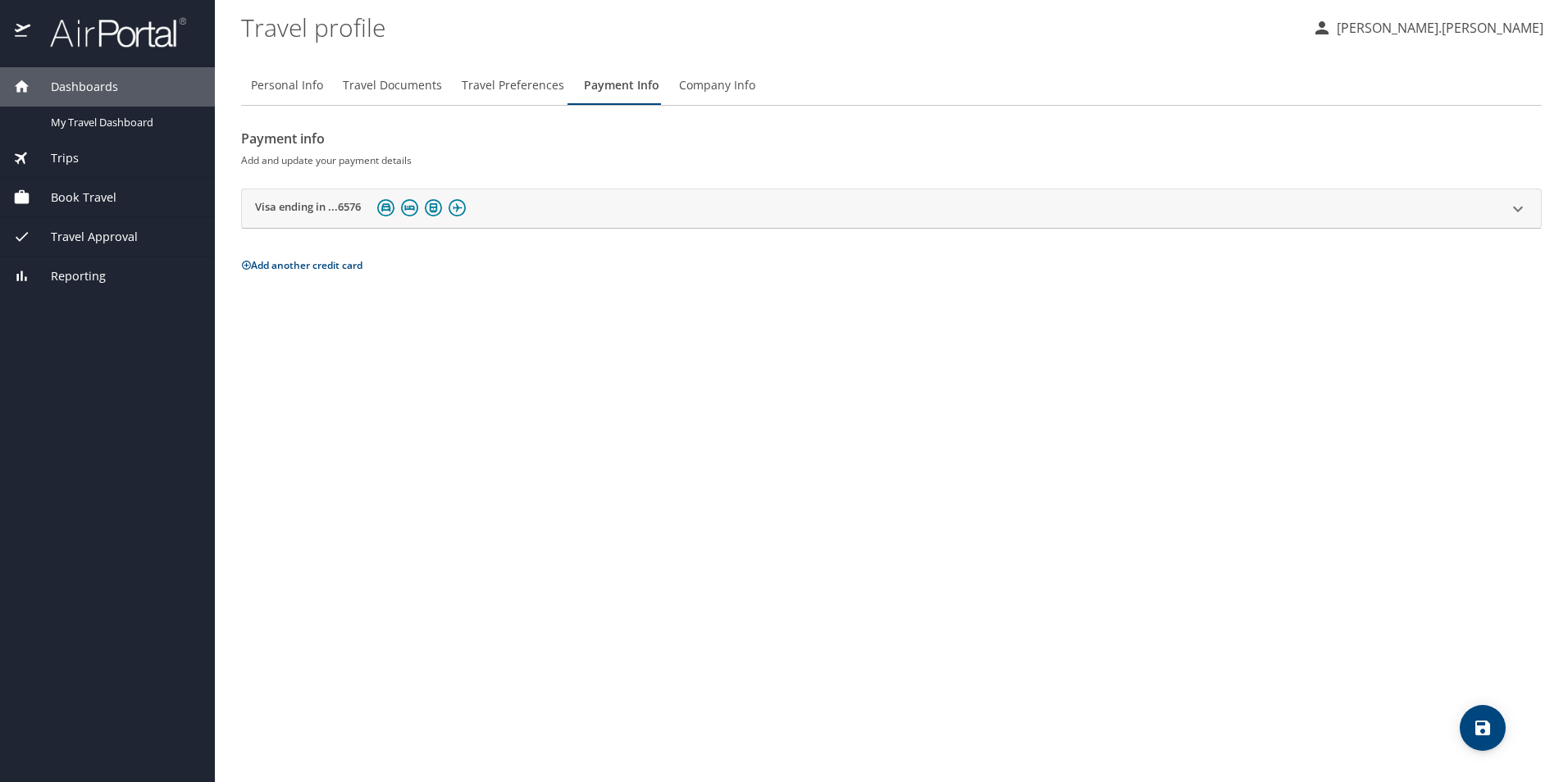
click at [717, 88] on span "Company Info" at bounding box center [717, 85] width 76 height 20
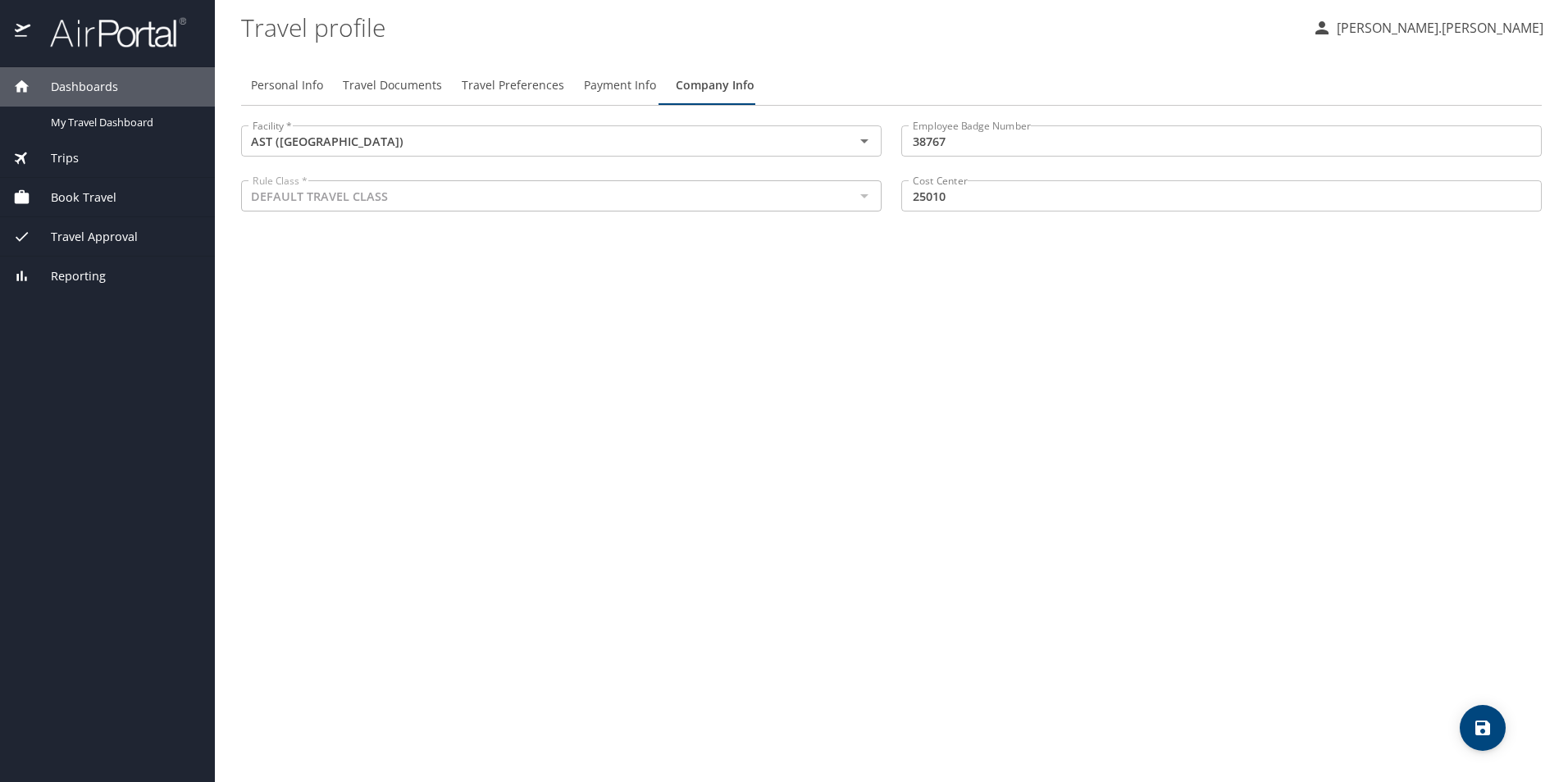
click at [1484, 35] on p "[PERSON_NAME].[PERSON_NAME]" at bounding box center [1437, 28] width 211 height 20
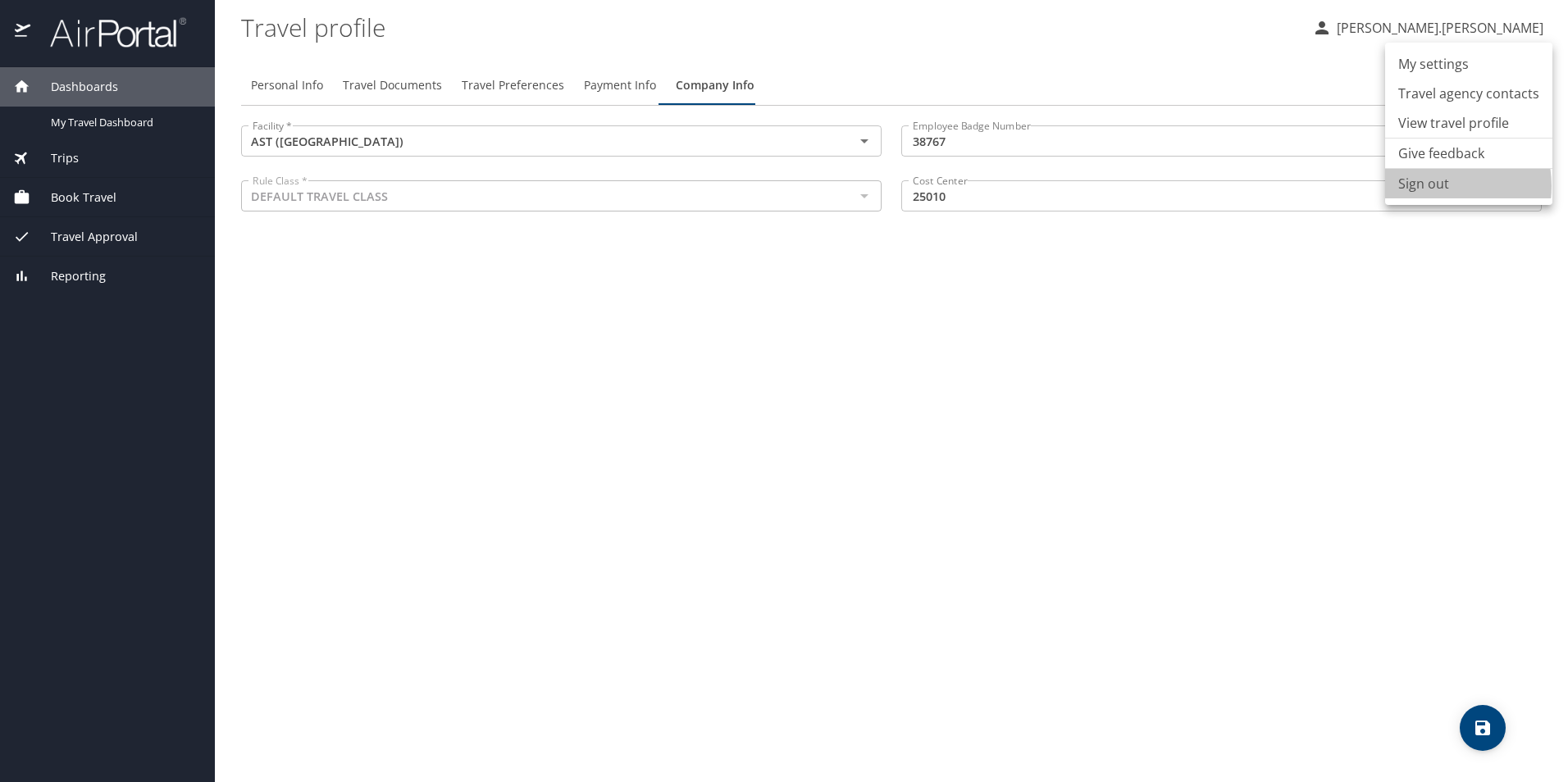
click at [1432, 186] on li "Sign out" at bounding box center [1468, 184] width 167 height 30
